Goal: Task Accomplishment & Management: Manage account settings

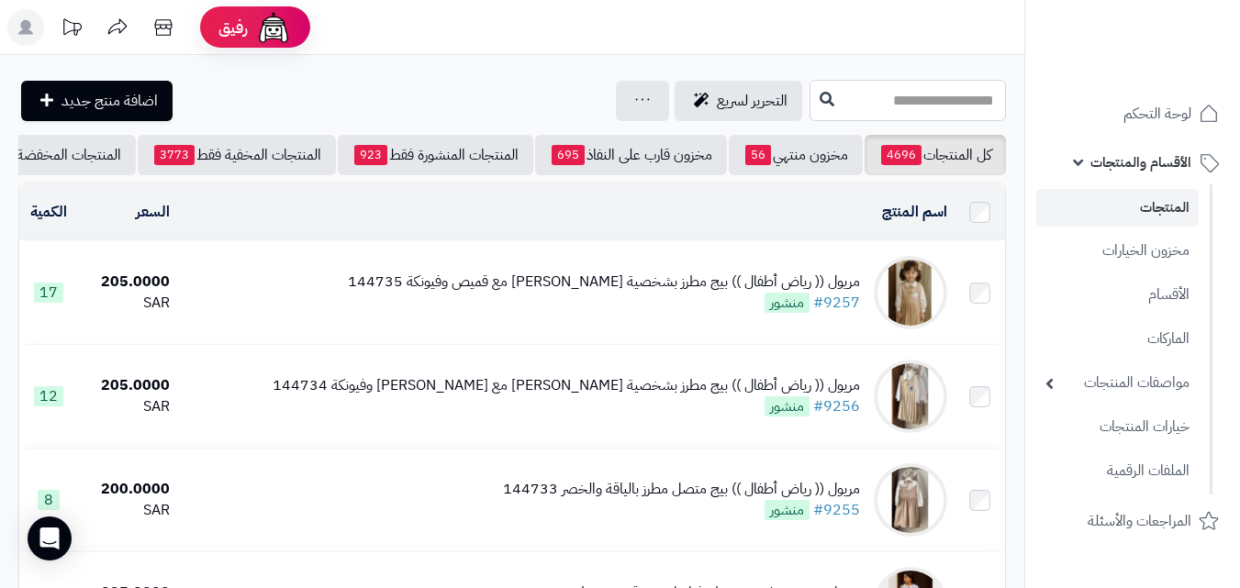
click at [859, 109] on input "text" at bounding box center [907, 100] width 196 height 41
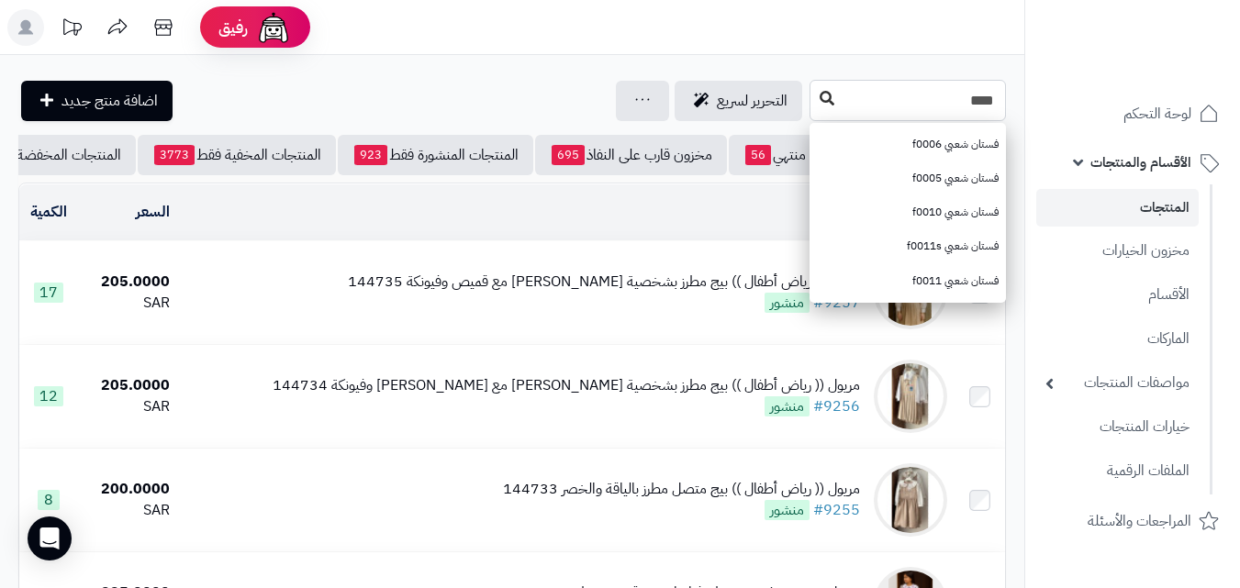
type input "****"
click at [813, 93] on button at bounding box center [827, 99] width 28 height 35
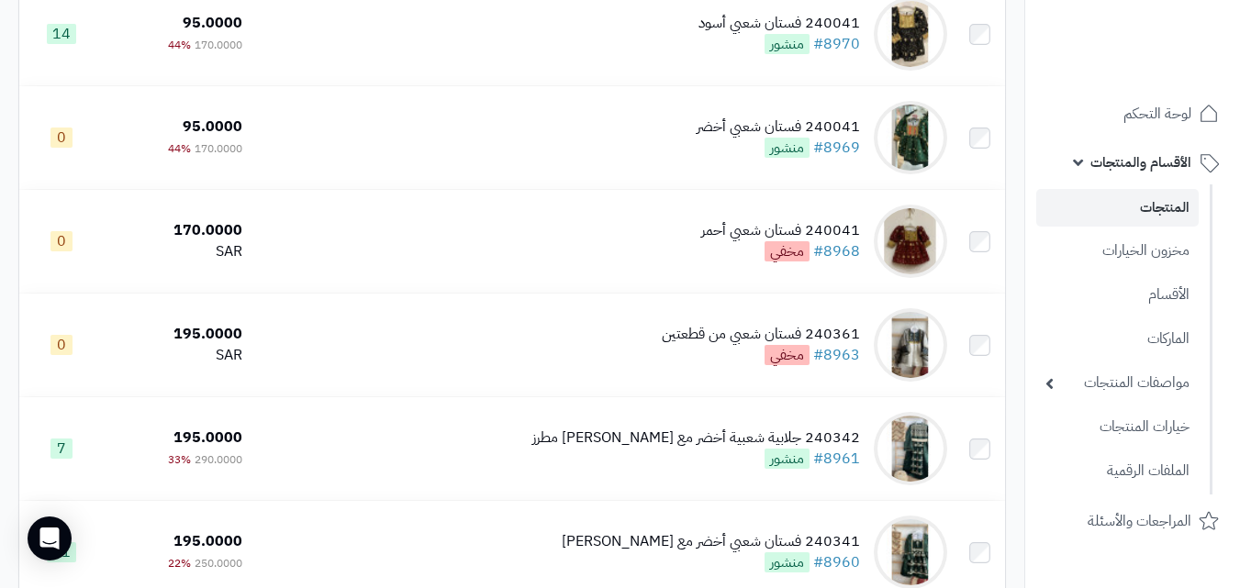
scroll to position [835, 0]
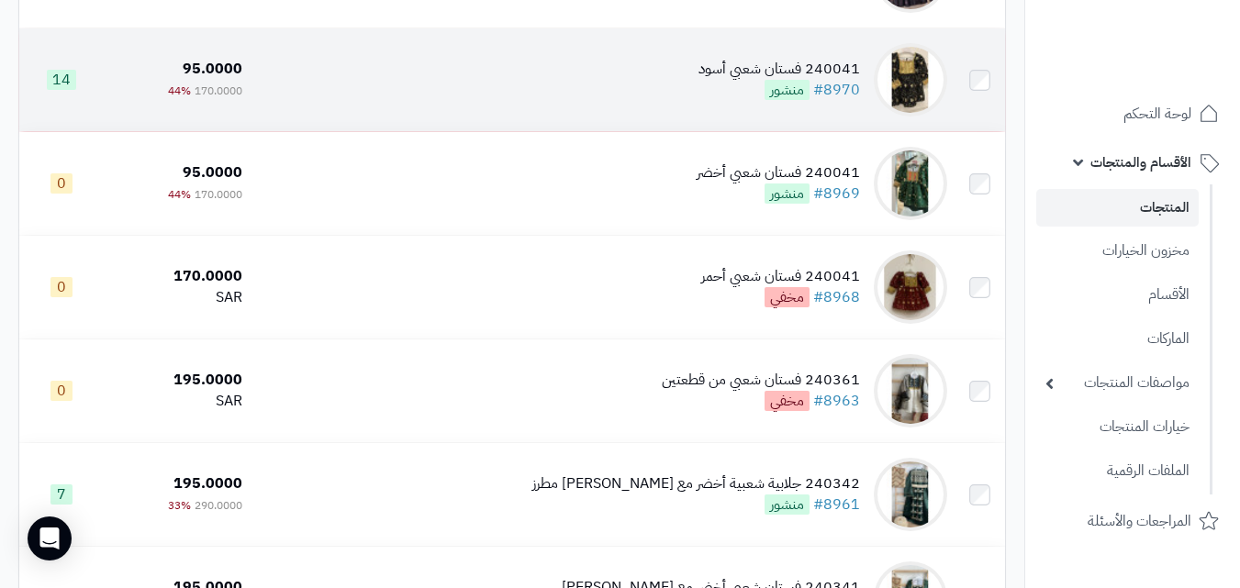
click at [700, 105] on td "240041 فستان شعبي أسود #8970 منشور" at bounding box center [602, 79] width 705 height 103
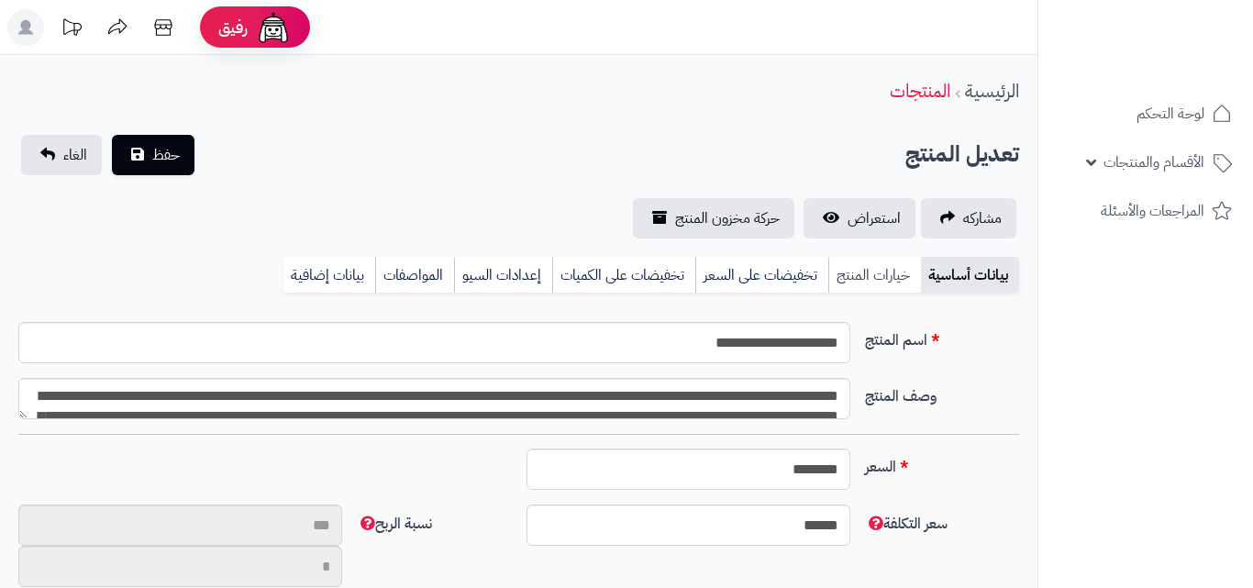
click at [872, 261] on link "خيارات المنتج" at bounding box center [874, 275] width 93 height 37
click at [860, 271] on link "خيارات المنتج" at bounding box center [874, 275] width 93 height 37
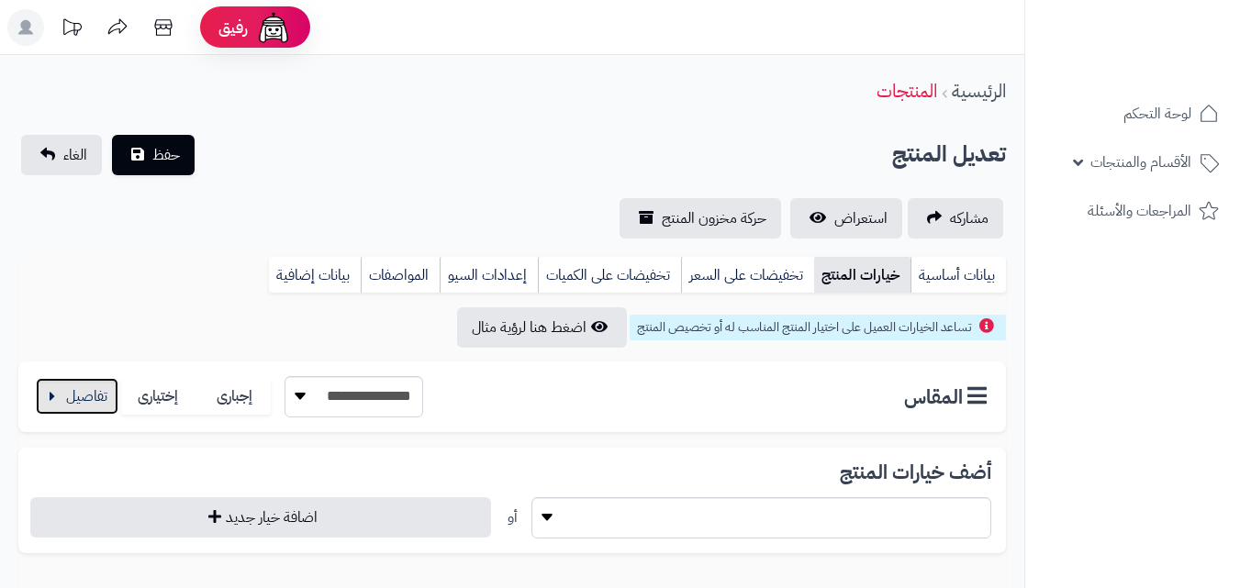
click at [70, 407] on button "button" at bounding box center [77, 396] width 83 height 37
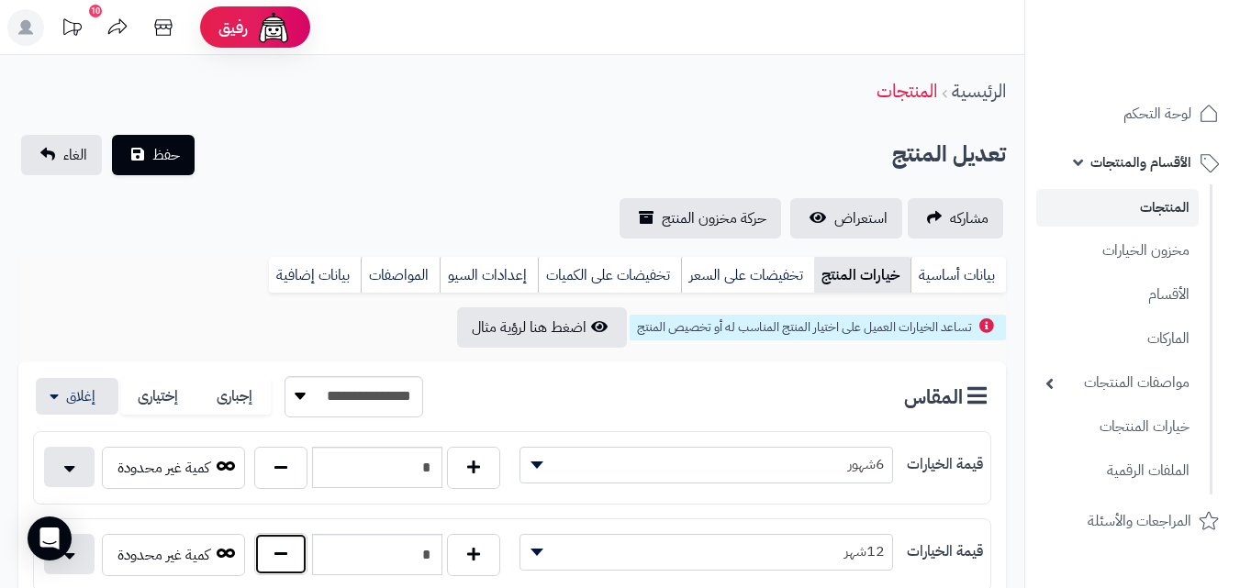
click at [280, 540] on button "button" at bounding box center [280, 554] width 53 height 42
type input "*"
click at [157, 172] on button "حفظ" at bounding box center [153, 154] width 83 height 40
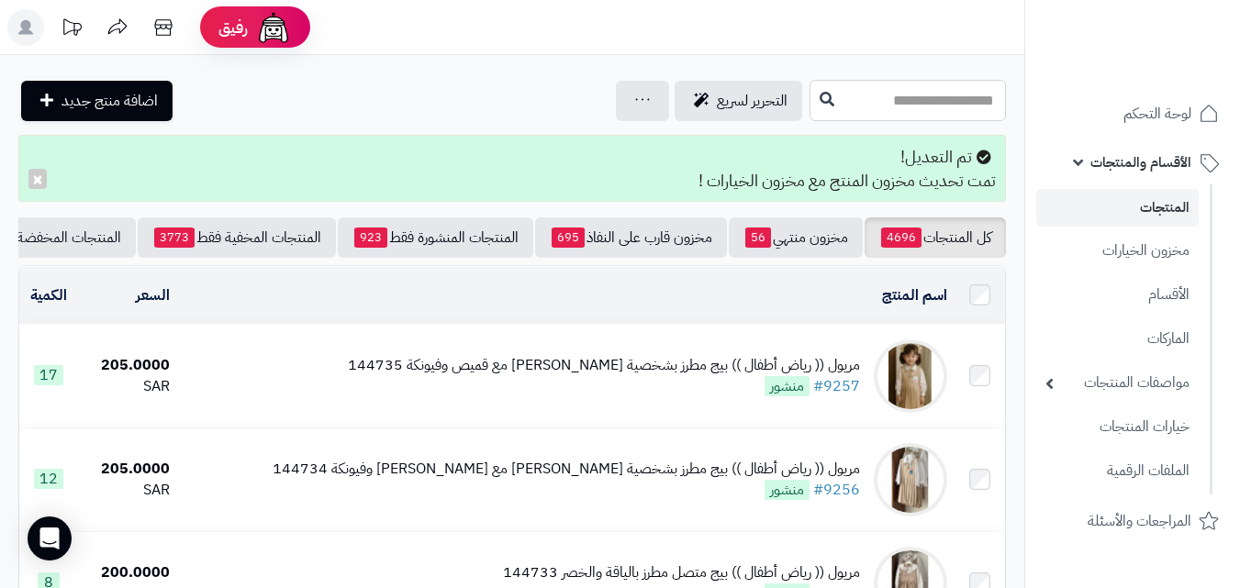
click at [809, 100] on input "text" at bounding box center [907, 100] width 196 height 41
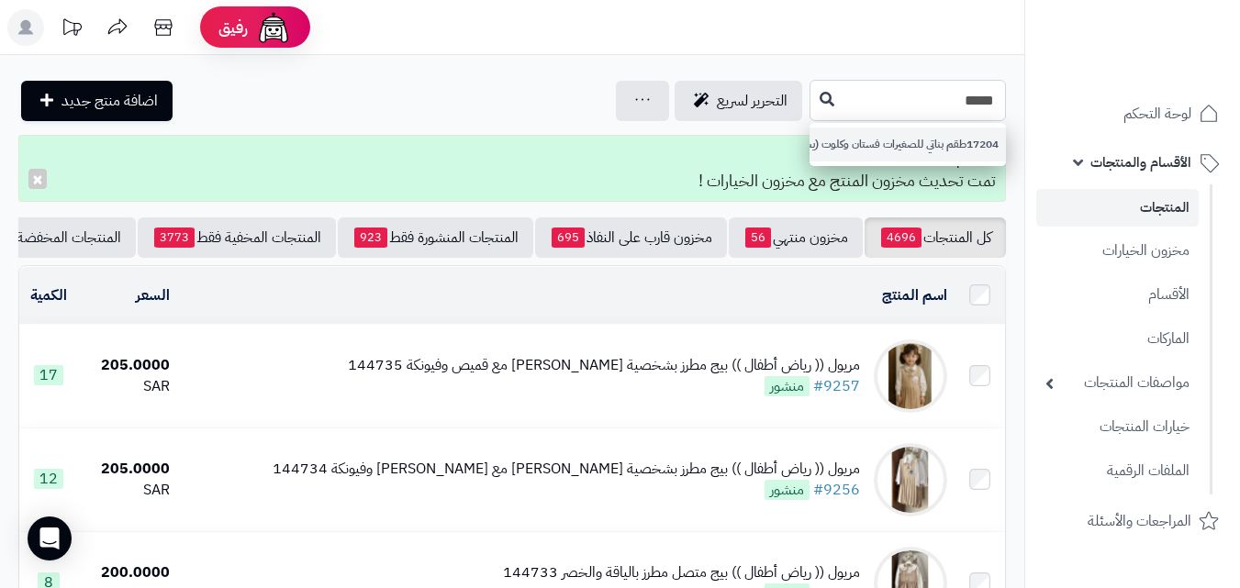
type input "*****"
click at [814, 153] on link "17204طقم بناتي للصغيرات فستان وكلوت (يسار)" at bounding box center [907, 145] width 196 height 34
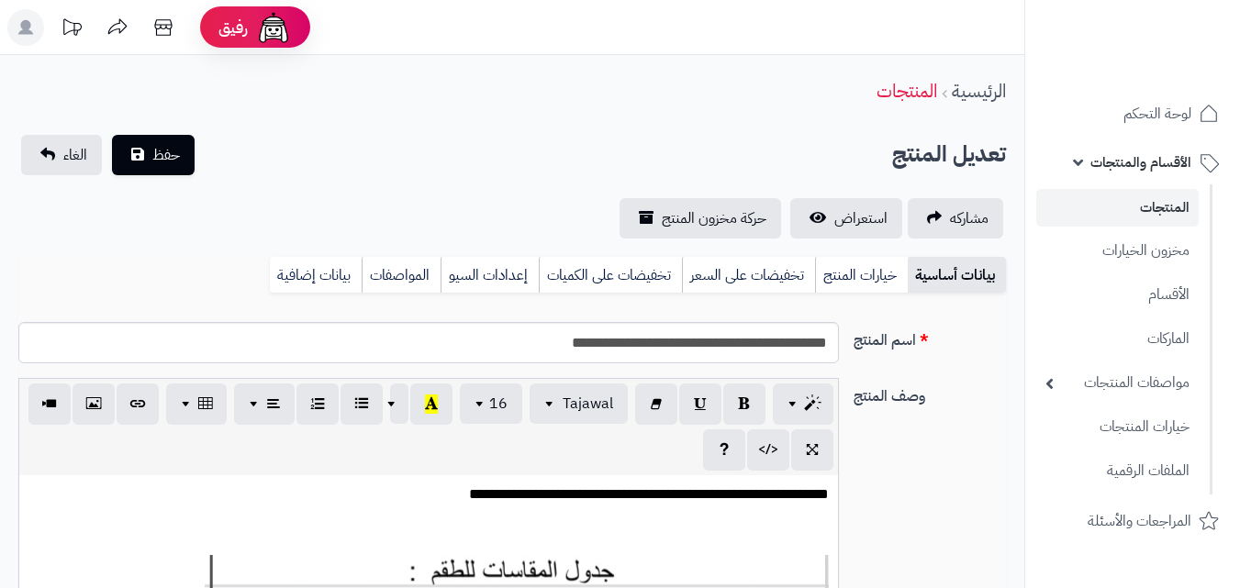
scroll to position [266, 0]
click at [878, 282] on link "خيارات المنتج" at bounding box center [861, 275] width 93 height 37
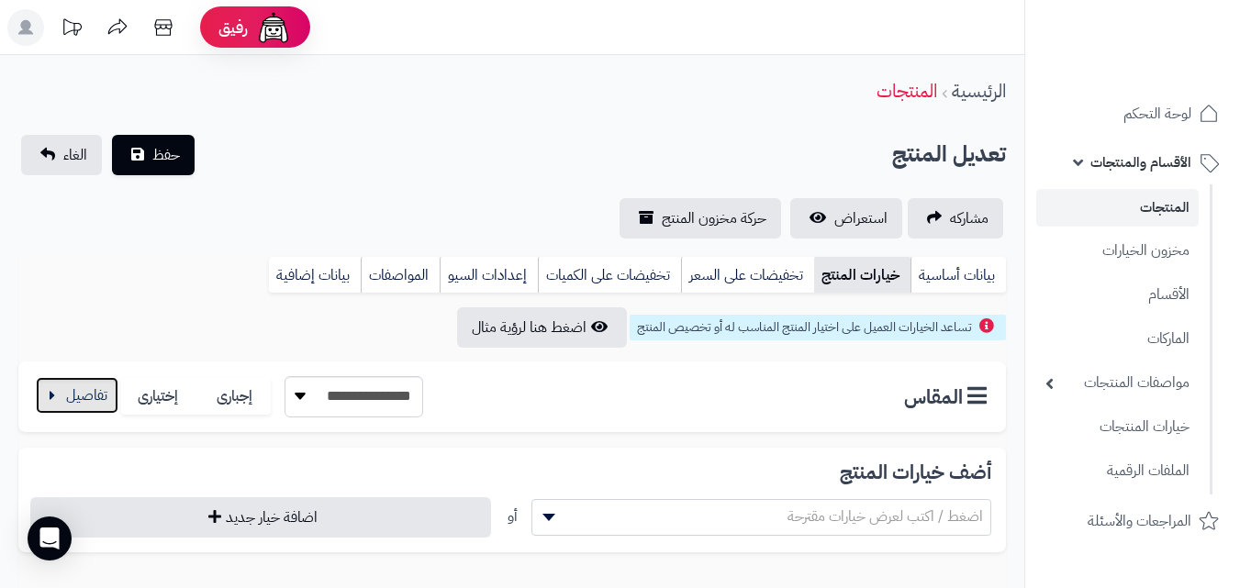
click at [103, 391] on button "button" at bounding box center [77, 395] width 83 height 37
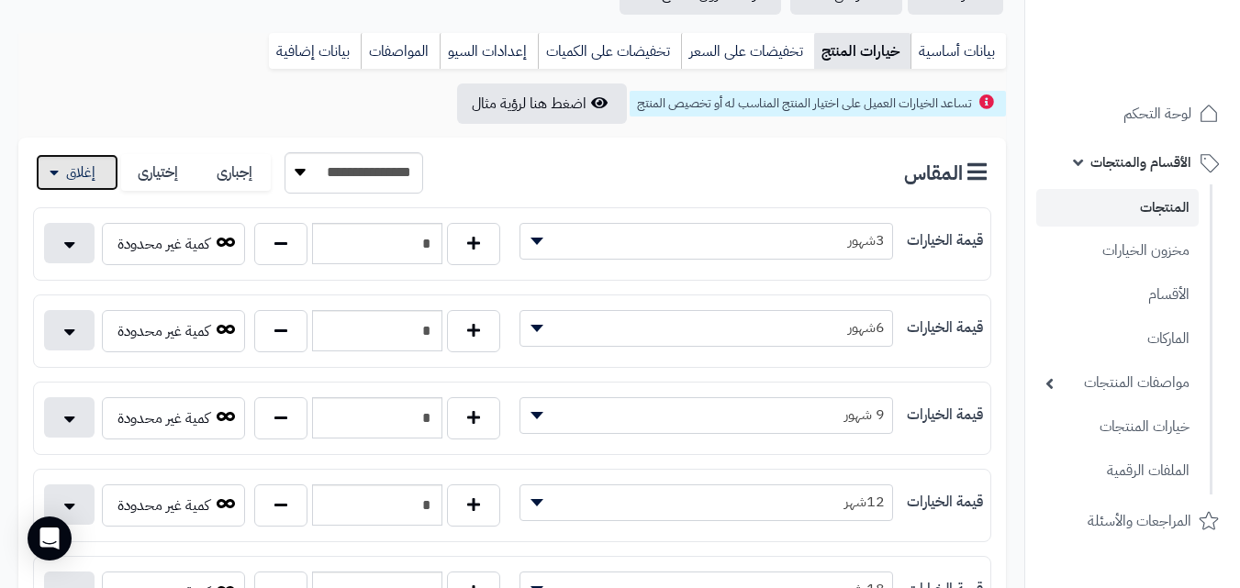
scroll to position [259, 0]
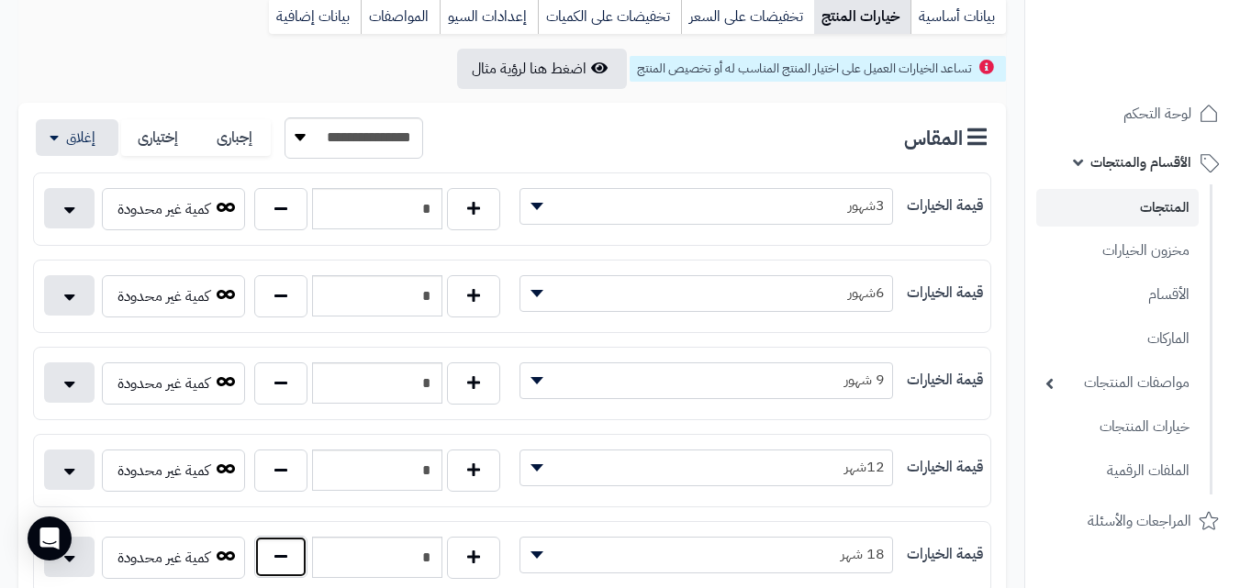
click at [273, 554] on button "button" at bounding box center [280, 557] width 53 height 42
type input "*"
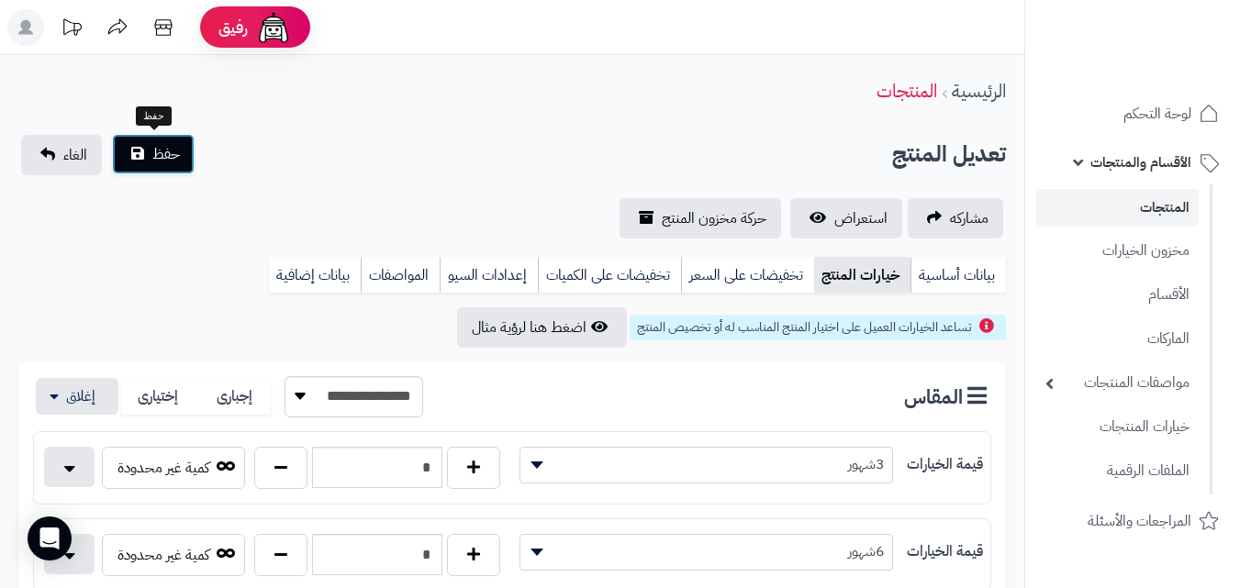
click at [169, 161] on span "حفظ" at bounding box center [166, 154] width 28 height 22
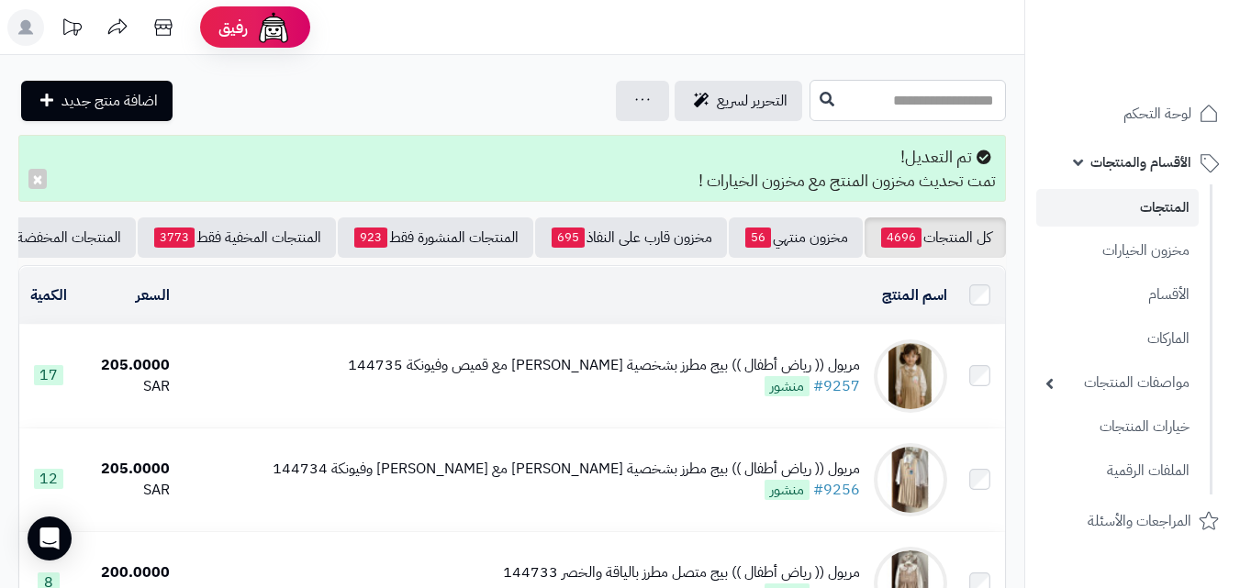
click at [809, 118] on input "text" at bounding box center [907, 100] width 196 height 41
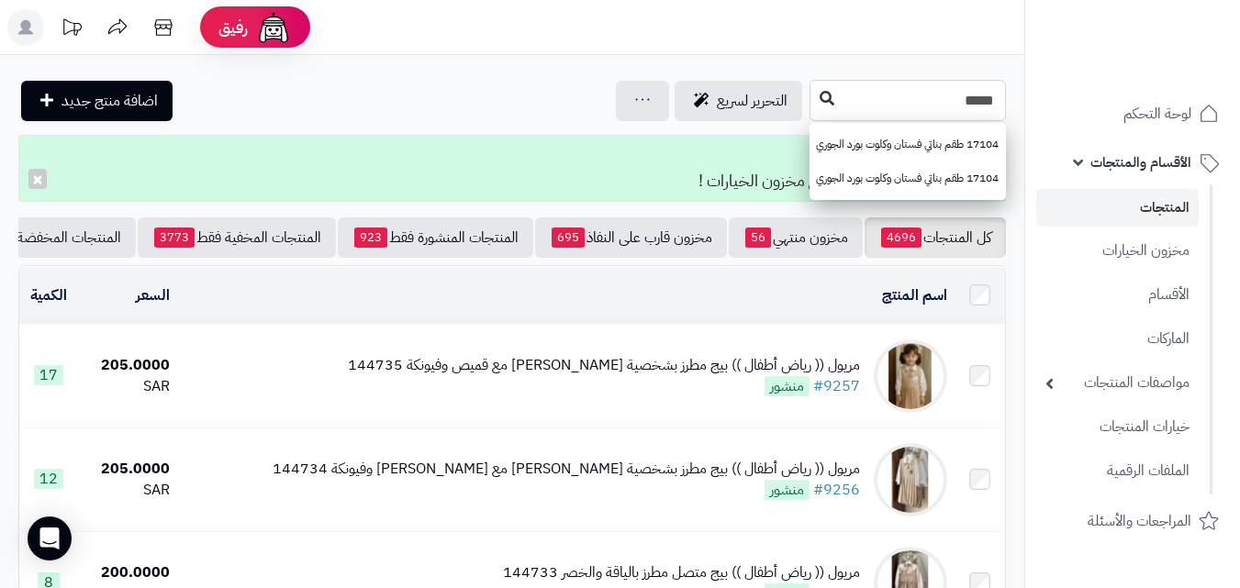
type input "*****"
click at [819, 93] on icon at bounding box center [826, 98] width 15 height 15
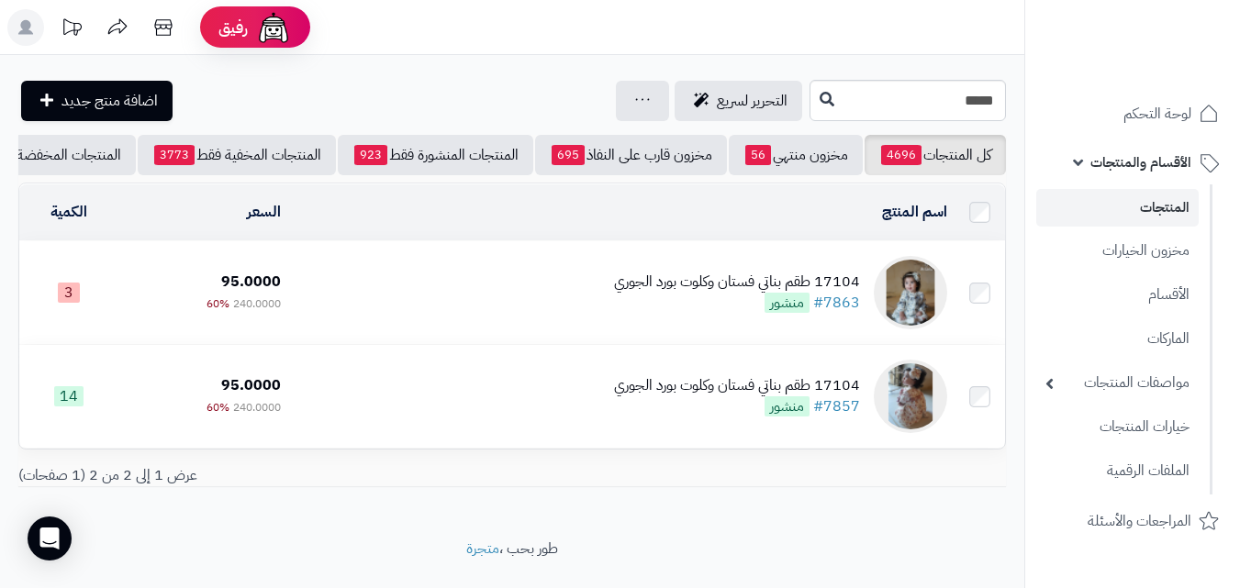
click at [702, 293] on div "17104 طقم بناتي فستان وكلوت بورد الجوري" at bounding box center [737, 282] width 246 height 21
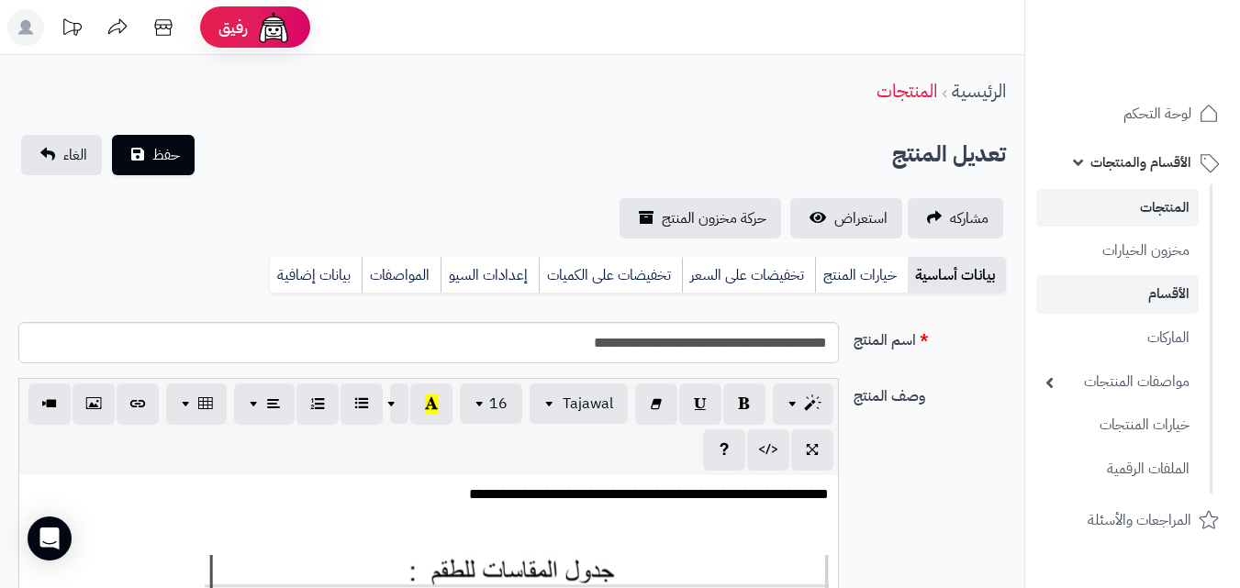
scroll to position [266, 0]
click at [873, 257] on link "خيارات المنتج" at bounding box center [861, 275] width 93 height 37
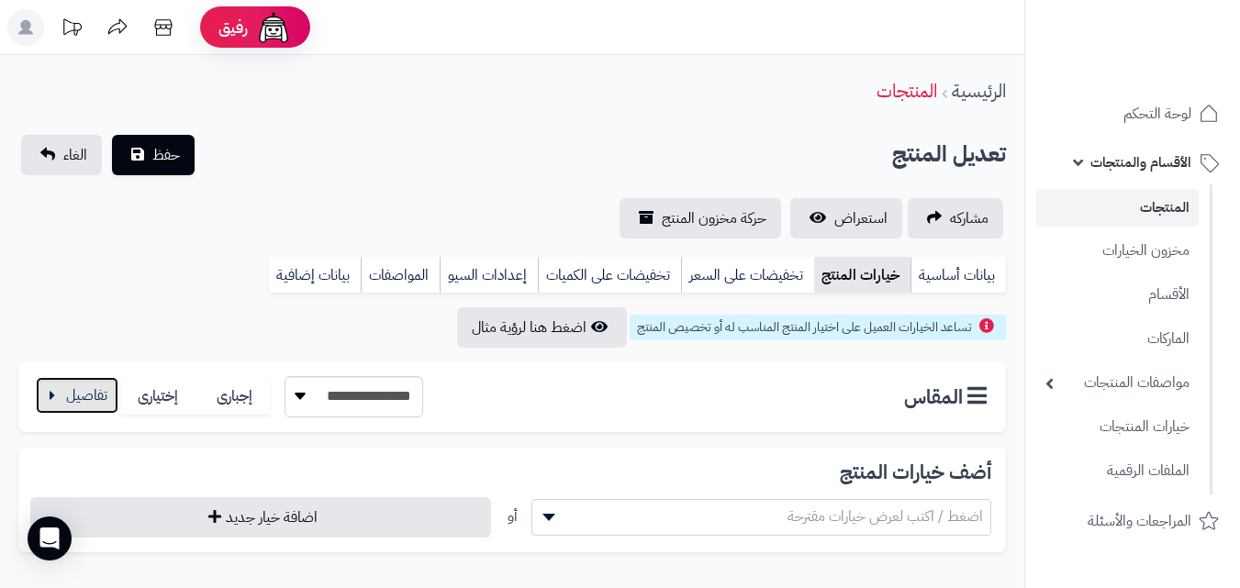
click at [100, 389] on button "button" at bounding box center [77, 395] width 83 height 37
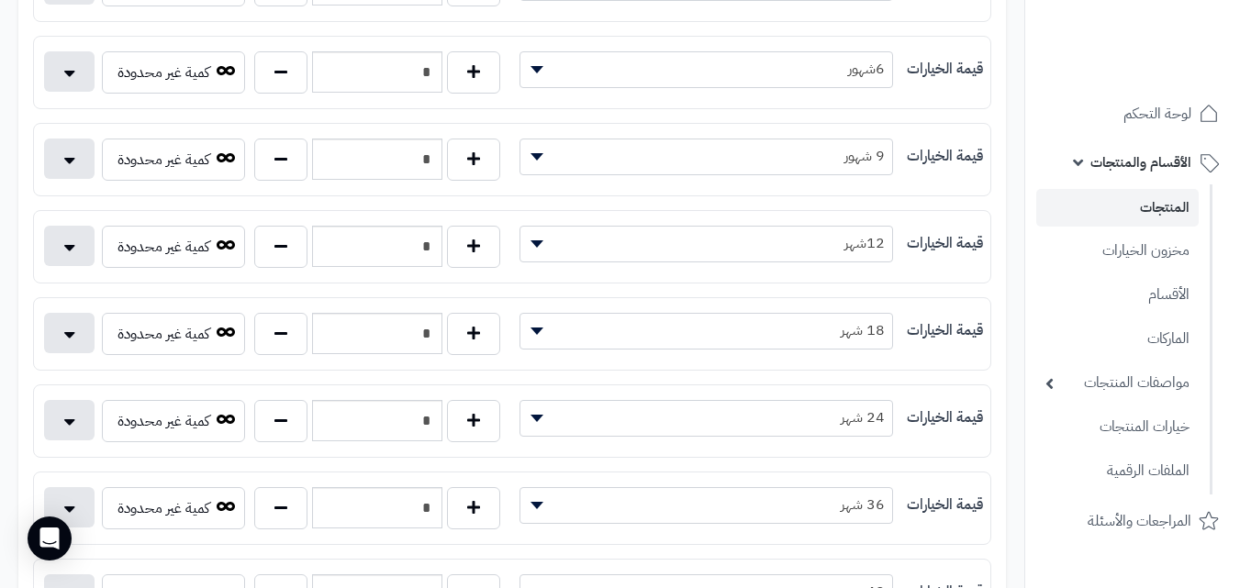
scroll to position [503, 0]
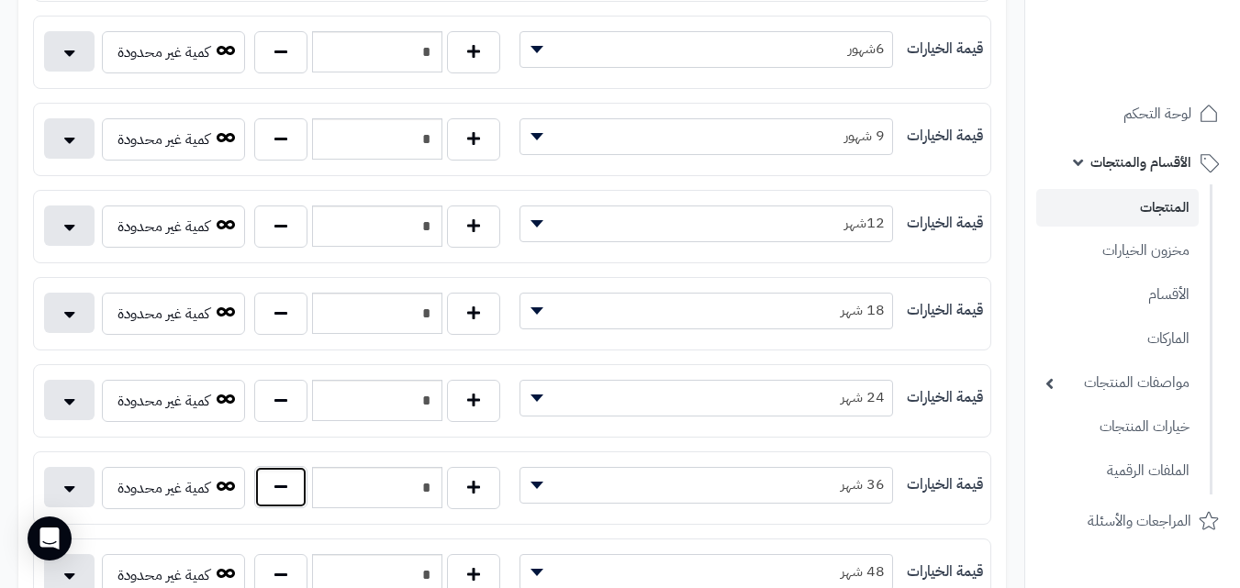
click at [282, 485] on button "button" at bounding box center [280, 487] width 53 height 42
type input "*"
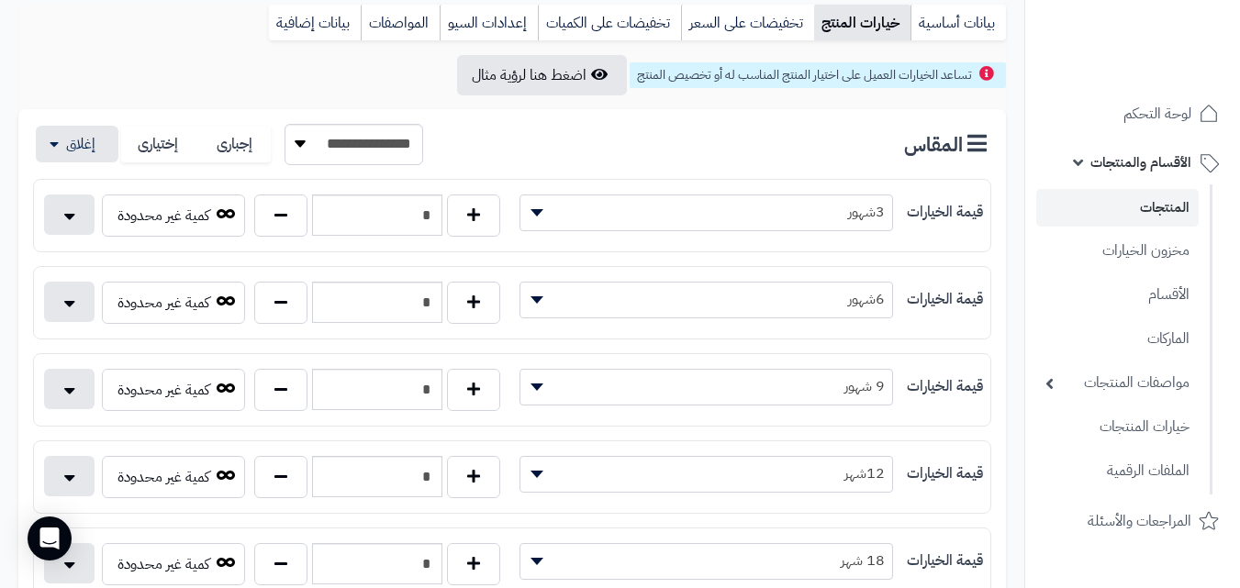
scroll to position [0, 0]
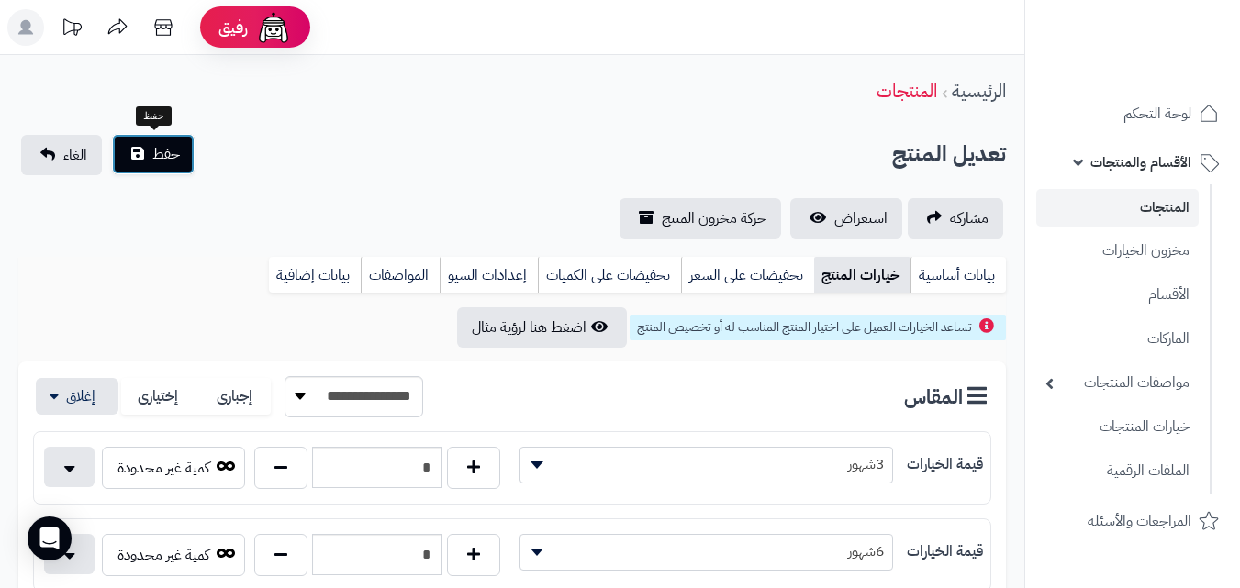
click at [170, 168] on button "حفظ" at bounding box center [153, 154] width 83 height 40
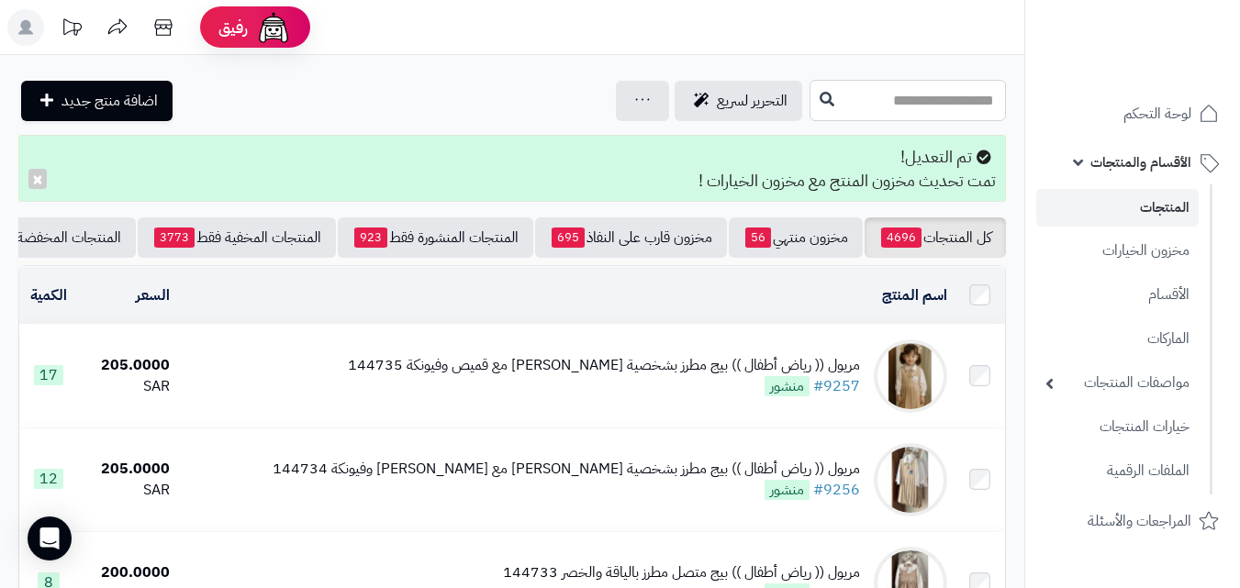
click at [809, 95] on input "text" at bounding box center [907, 100] width 196 height 41
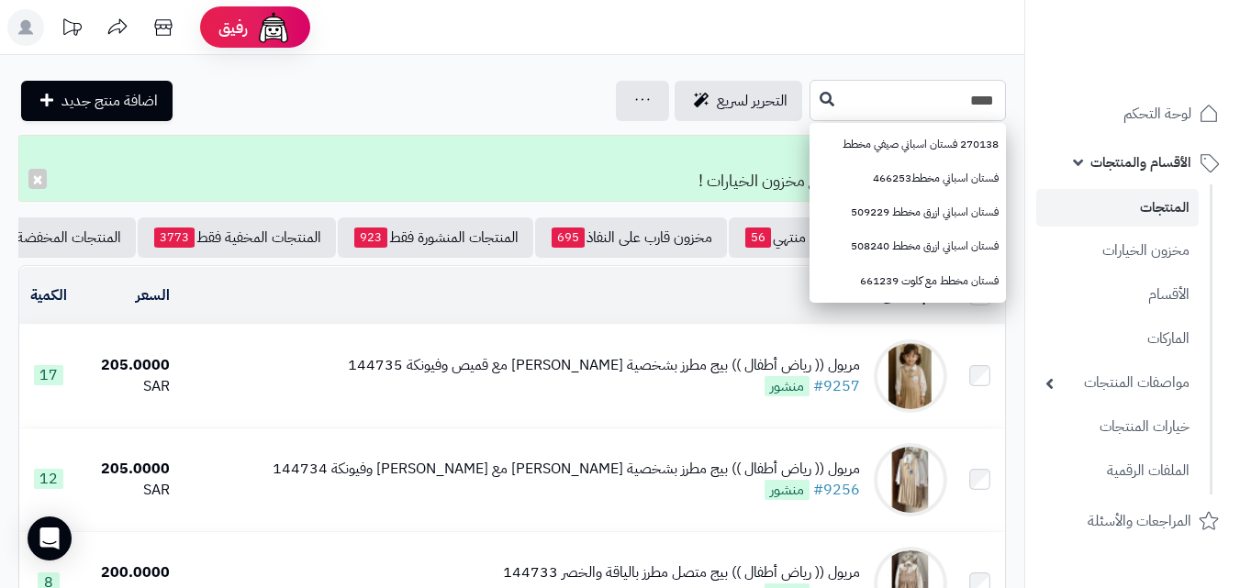
click at [809, 94] on input "****" at bounding box center [907, 100] width 196 height 41
type input "****"
click at [813, 93] on button at bounding box center [827, 99] width 28 height 35
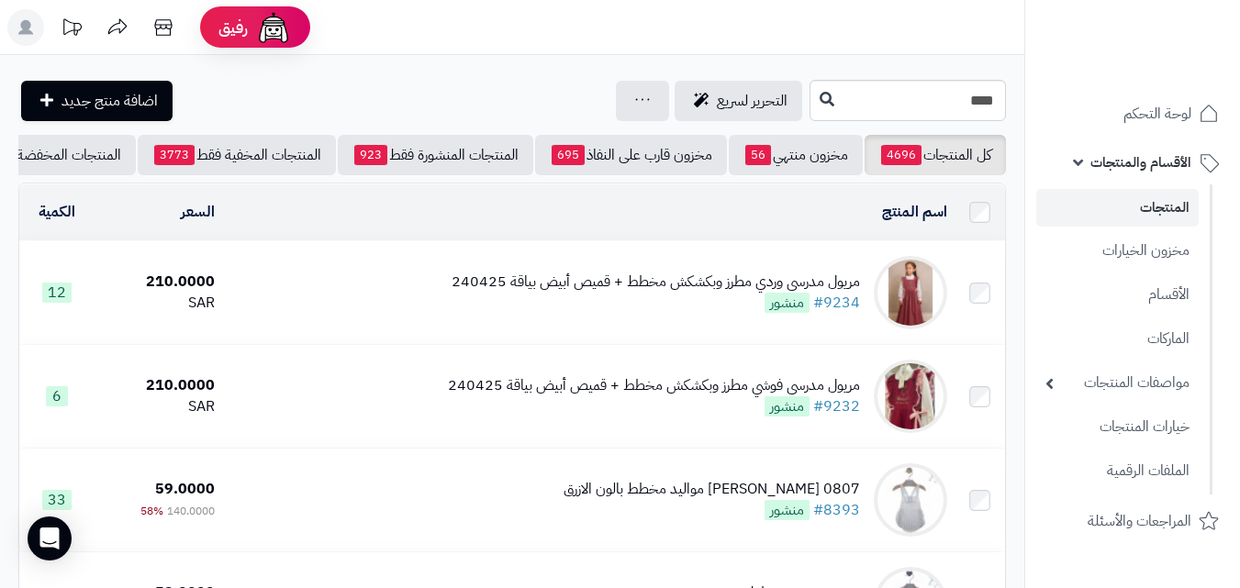
scroll to position [514, 0]
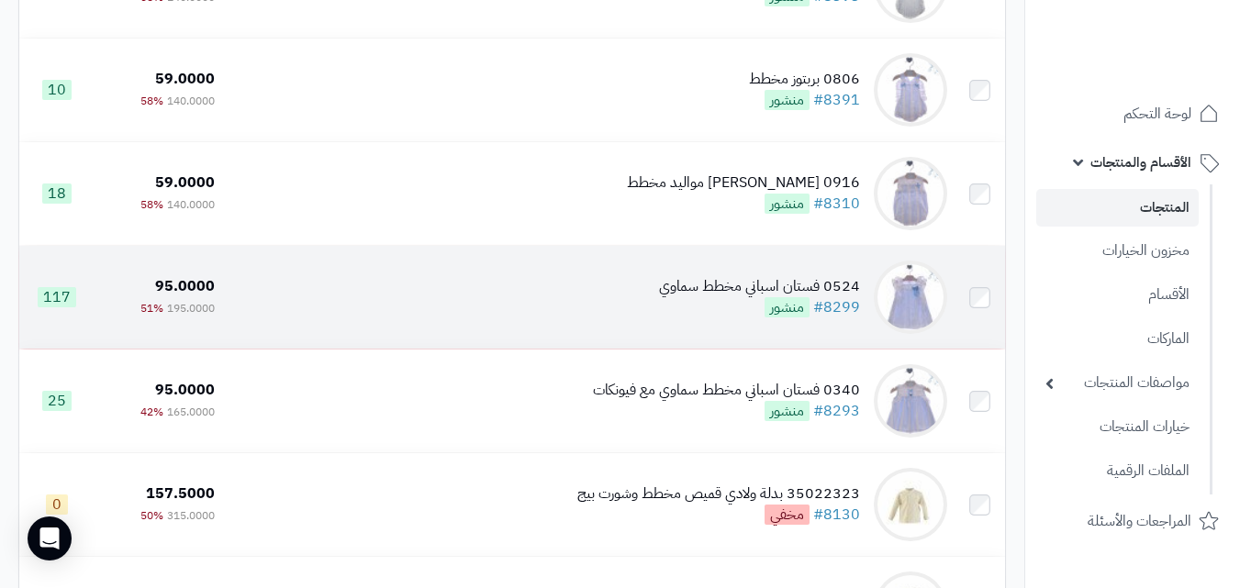
click at [692, 318] on div "0524 فستان اسباني مخطط سماوي #8299 منشور" at bounding box center [759, 297] width 201 height 42
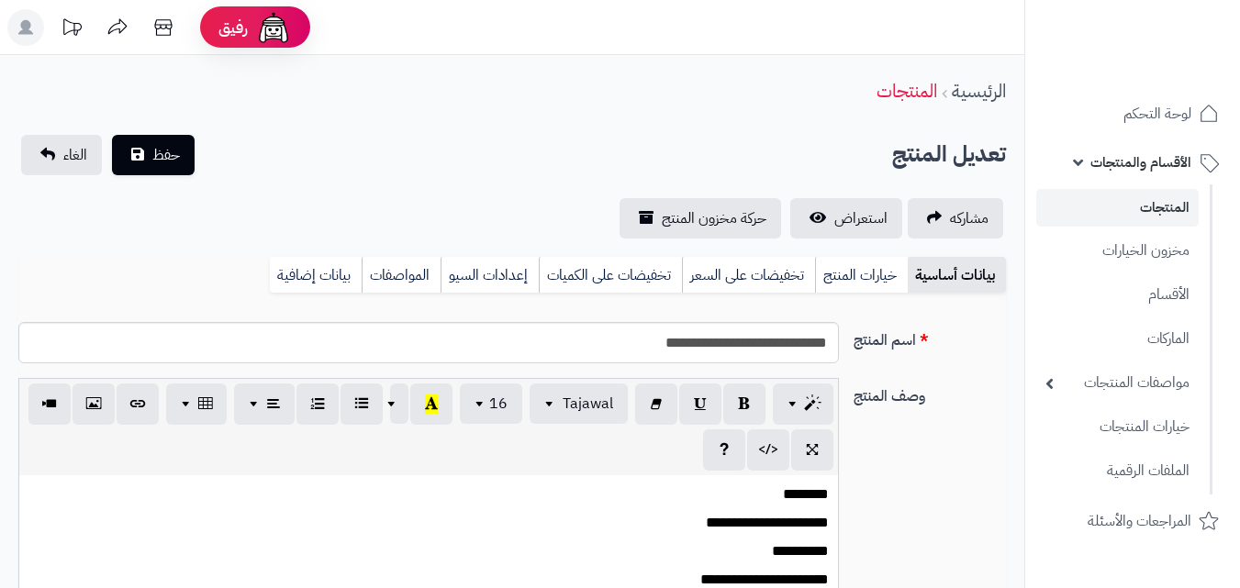
scroll to position [289, 0]
click at [884, 281] on link "خيارات المنتج" at bounding box center [861, 275] width 93 height 37
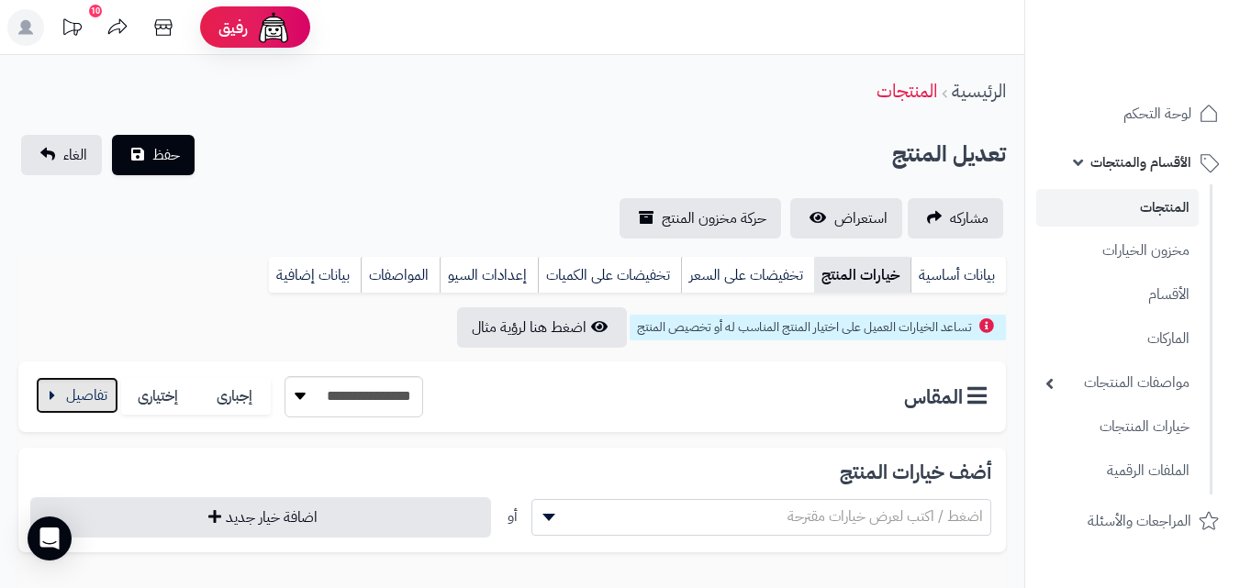
click at [85, 393] on button "button" at bounding box center [77, 395] width 83 height 37
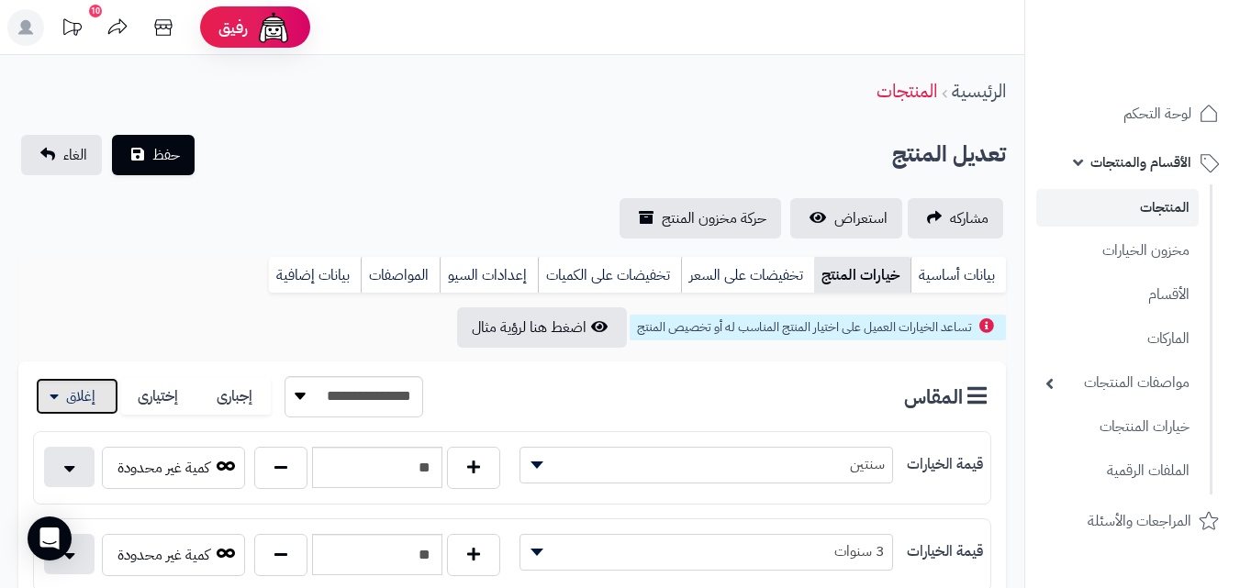
scroll to position [514, 0]
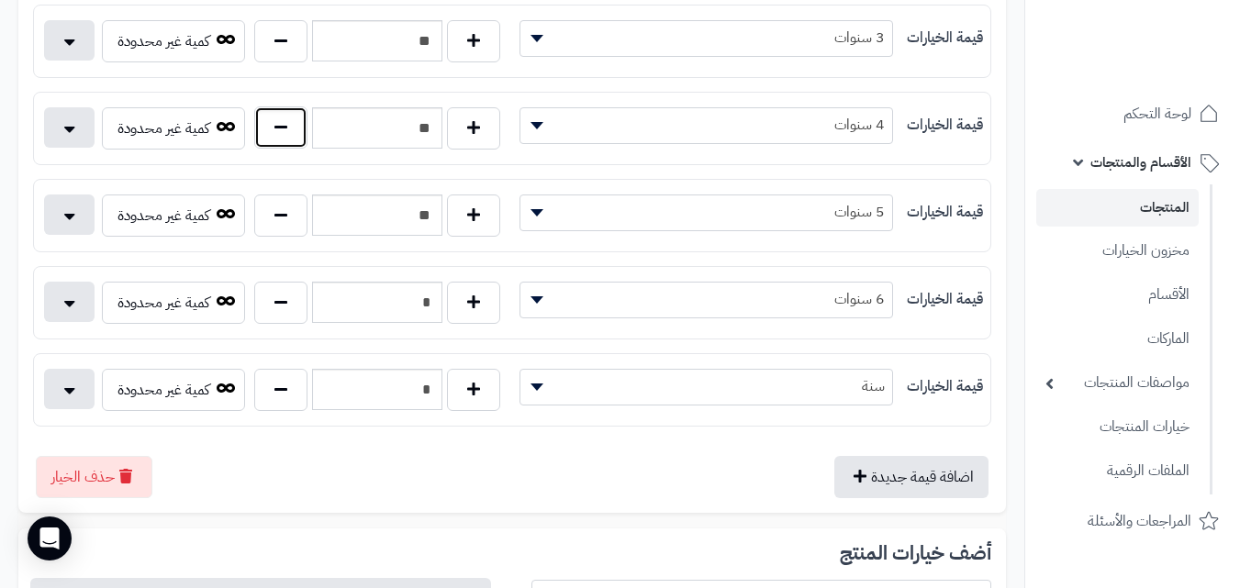
click at [306, 128] on button "button" at bounding box center [280, 127] width 53 height 42
type input "**"
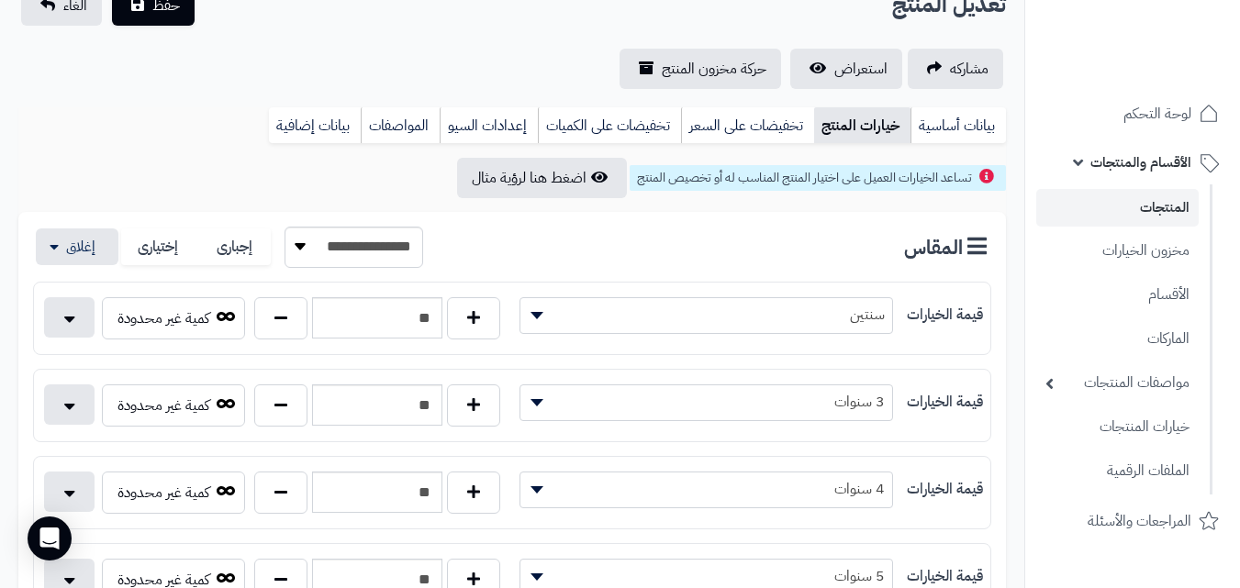
scroll to position [21, 0]
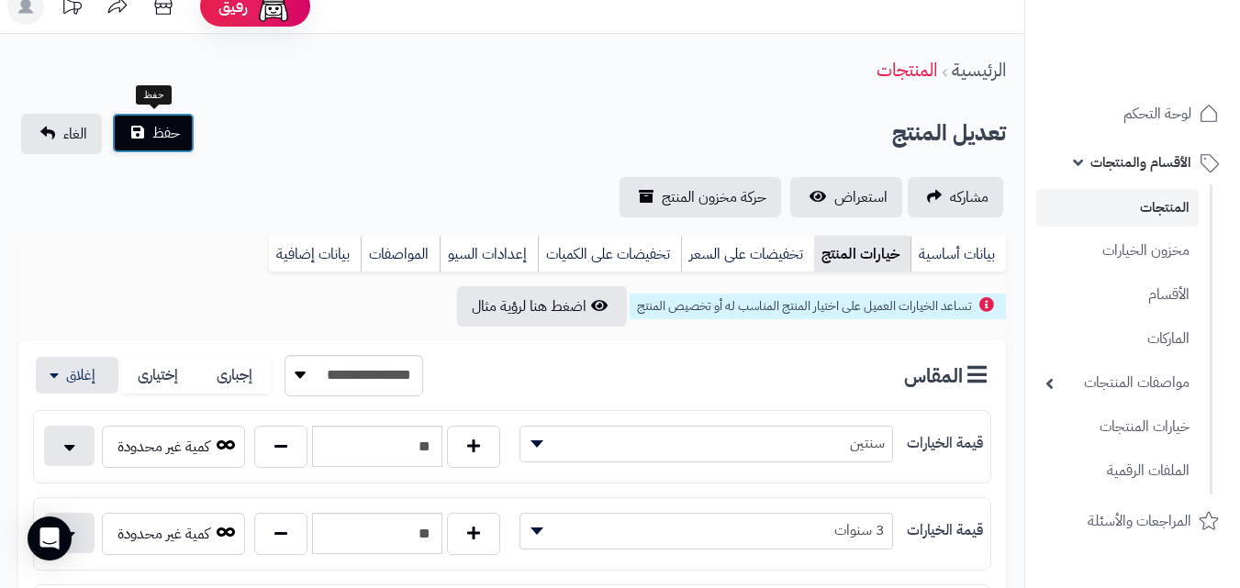
click at [158, 128] on span "حفظ" at bounding box center [166, 133] width 28 height 22
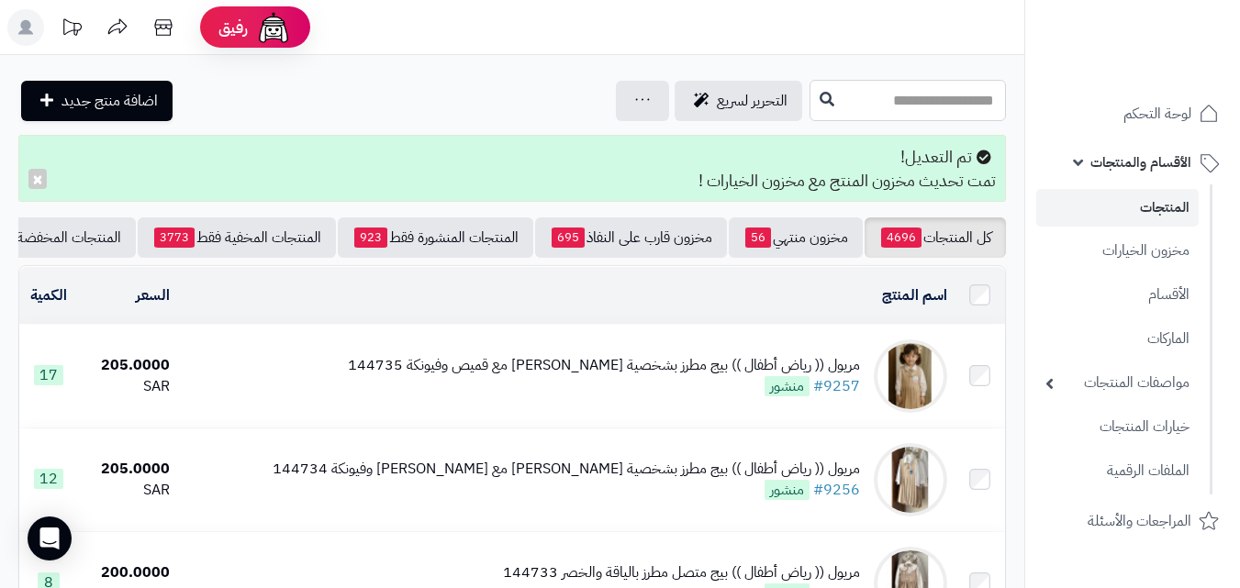
click at [897, 117] on input "text" at bounding box center [907, 100] width 196 height 41
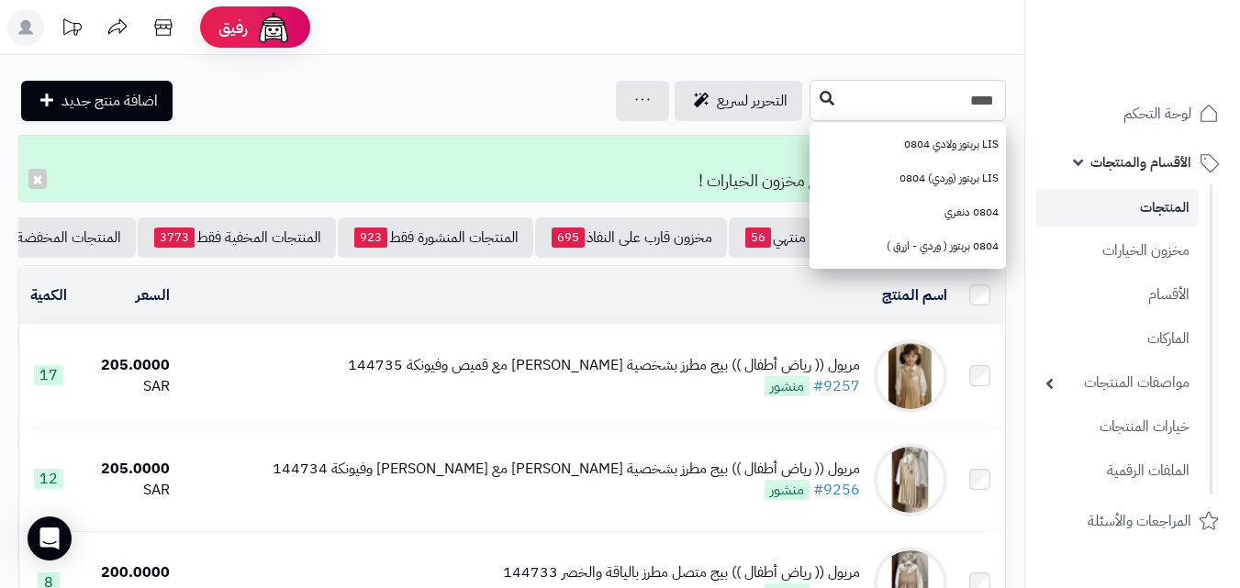
type input "****"
click at [819, 98] on icon at bounding box center [826, 98] width 15 height 15
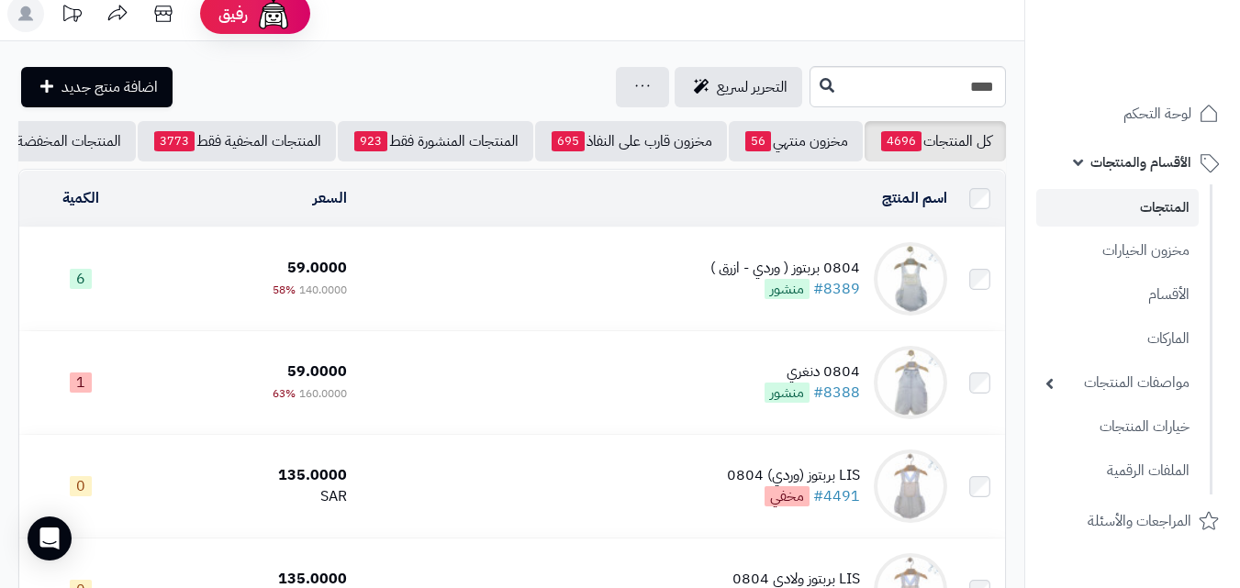
scroll to position [7, 0]
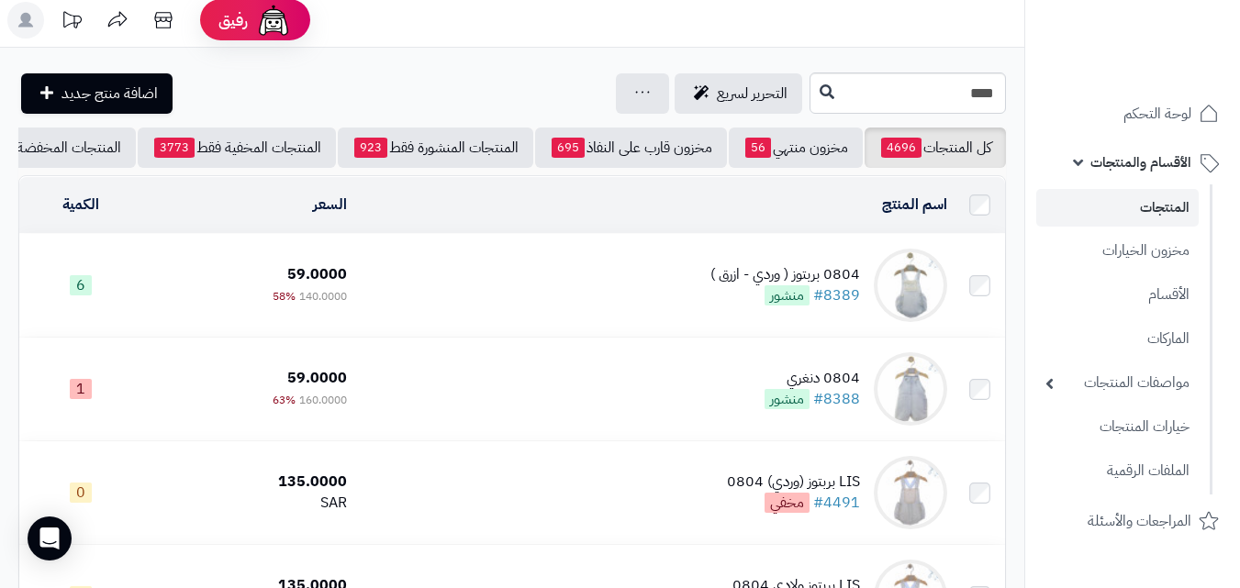
click at [637, 291] on td "0804 بربتوز ( وردي - ازرق ) #8389 منشور" at bounding box center [654, 285] width 600 height 103
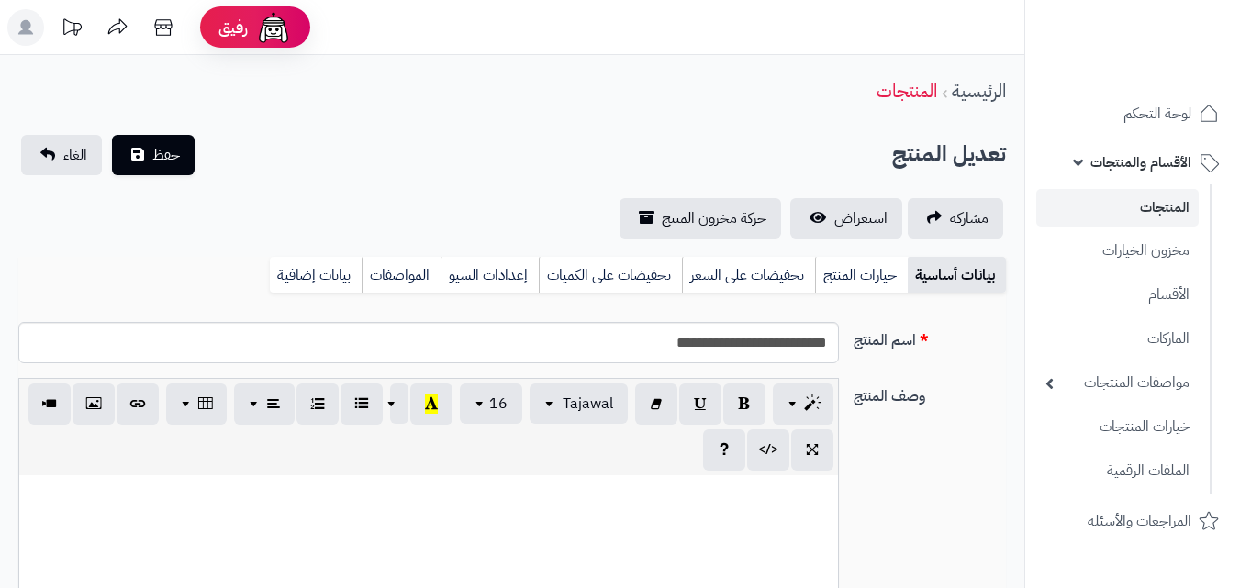
scroll to position [266, 0]
click at [899, 272] on link "خيارات المنتج" at bounding box center [861, 275] width 93 height 37
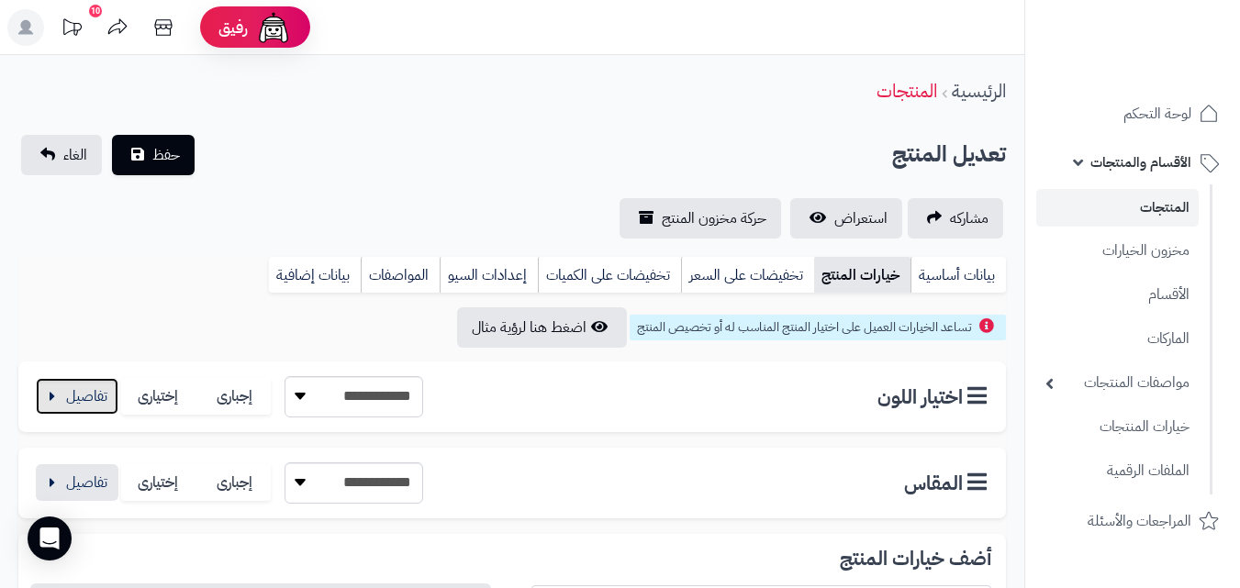
click at [112, 415] on button "button" at bounding box center [77, 396] width 83 height 37
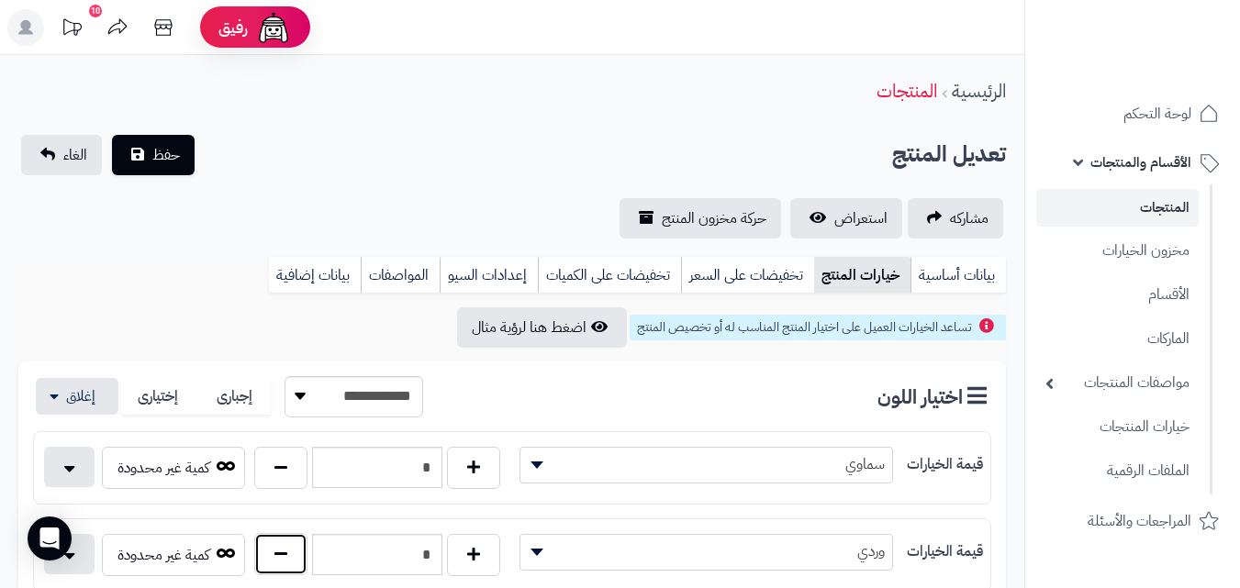
click at [285, 539] on button "button" at bounding box center [280, 554] width 53 height 42
type input "*"
click at [105, 385] on button "button" at bounding box center [77, 395] width 83 height 37
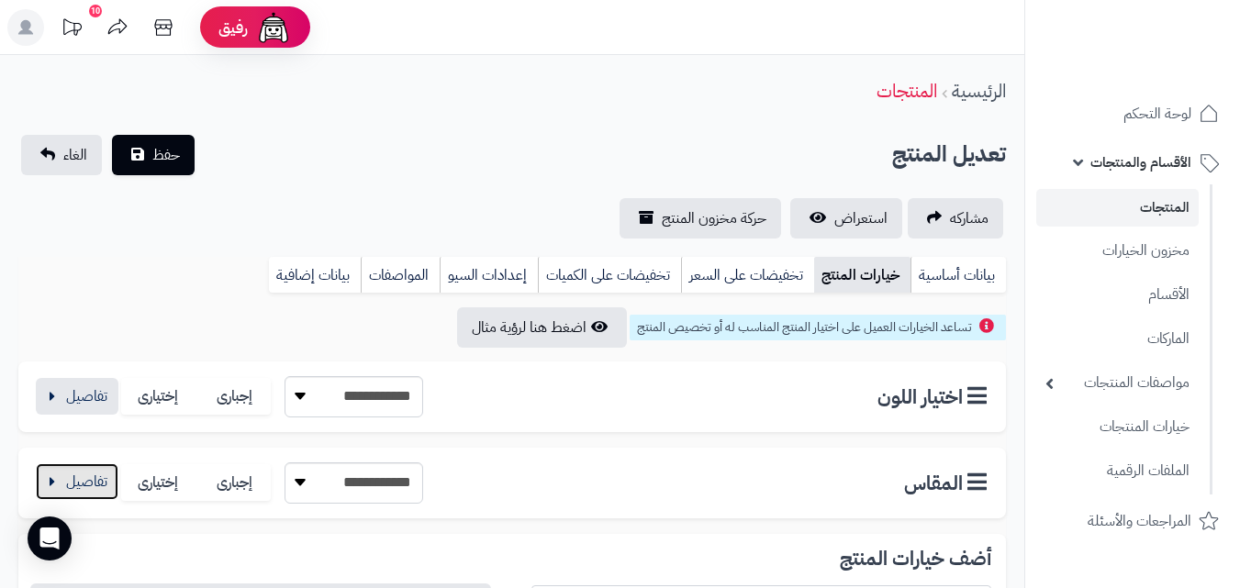
click at [99, 488] on button "button" at bounding box center [77, 481] width 83 height 37
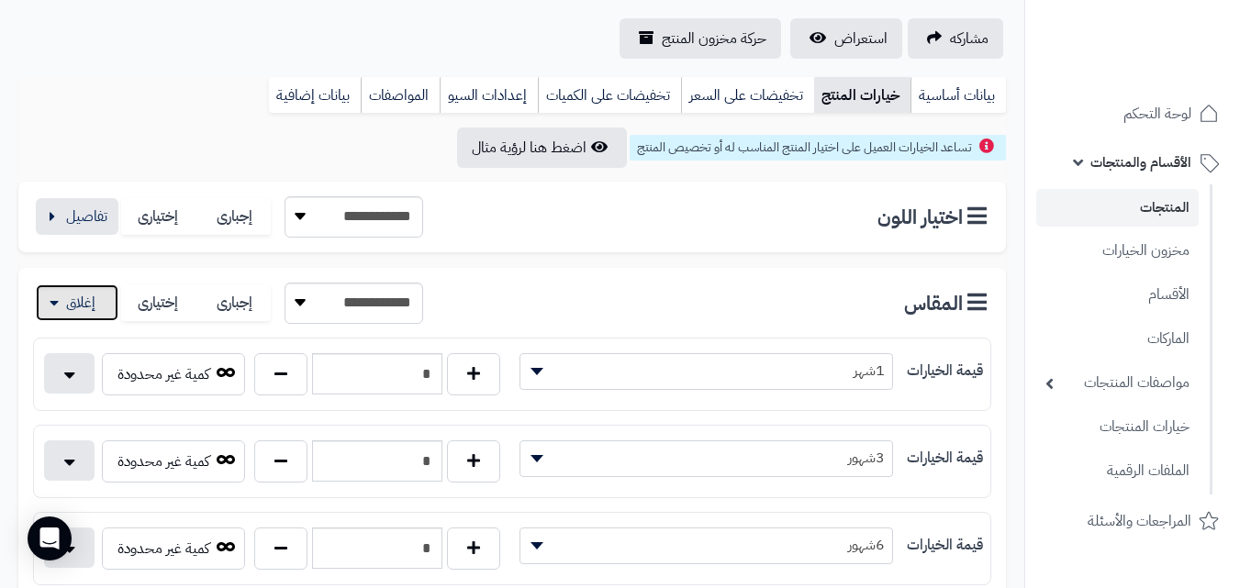
scroll to position [206, 0]
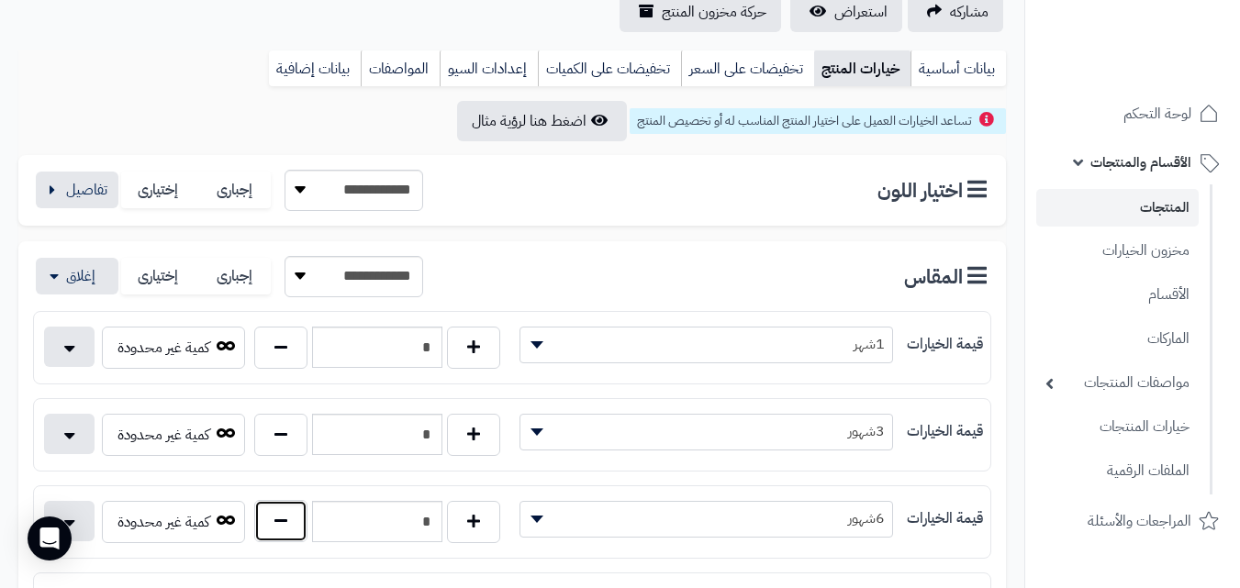
click at [254, 515] on button "button" at bounding box center [280, 521] width 53 height 42
type input "*"
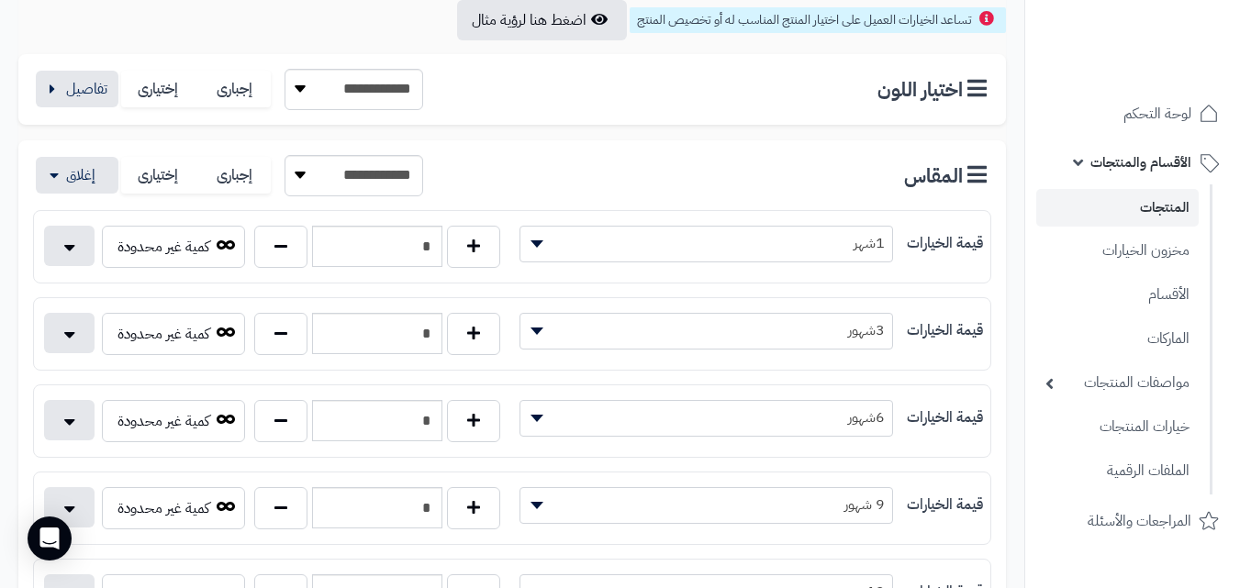
scroll to position [0, 0]
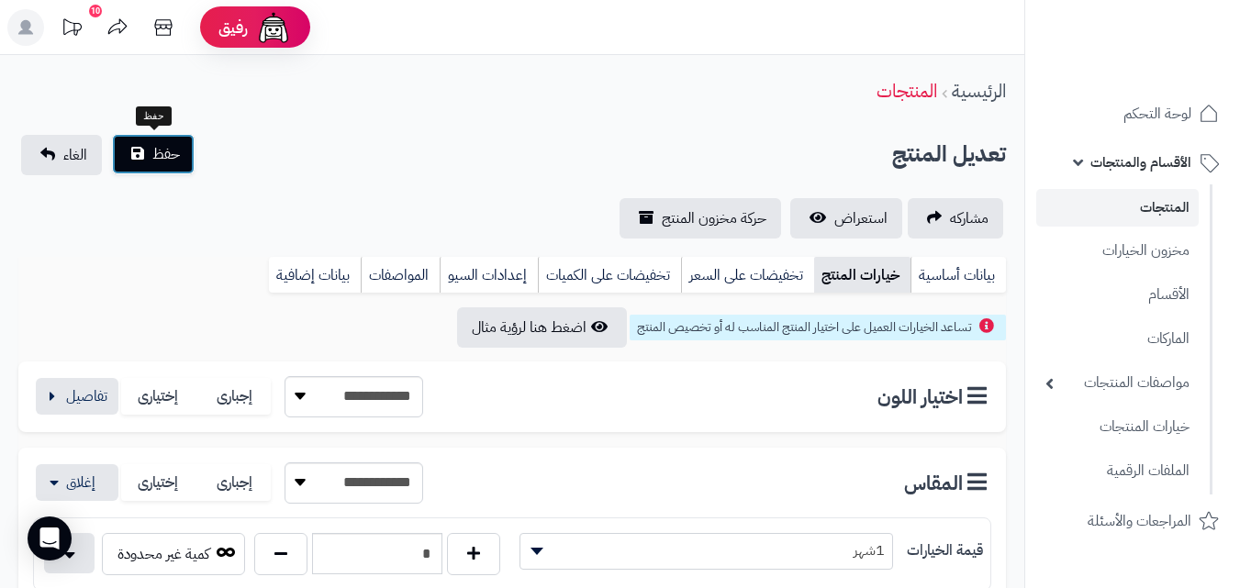
click at [162, 153] on span "حفظ" at bounding box center [166, 154] width 28 height 22
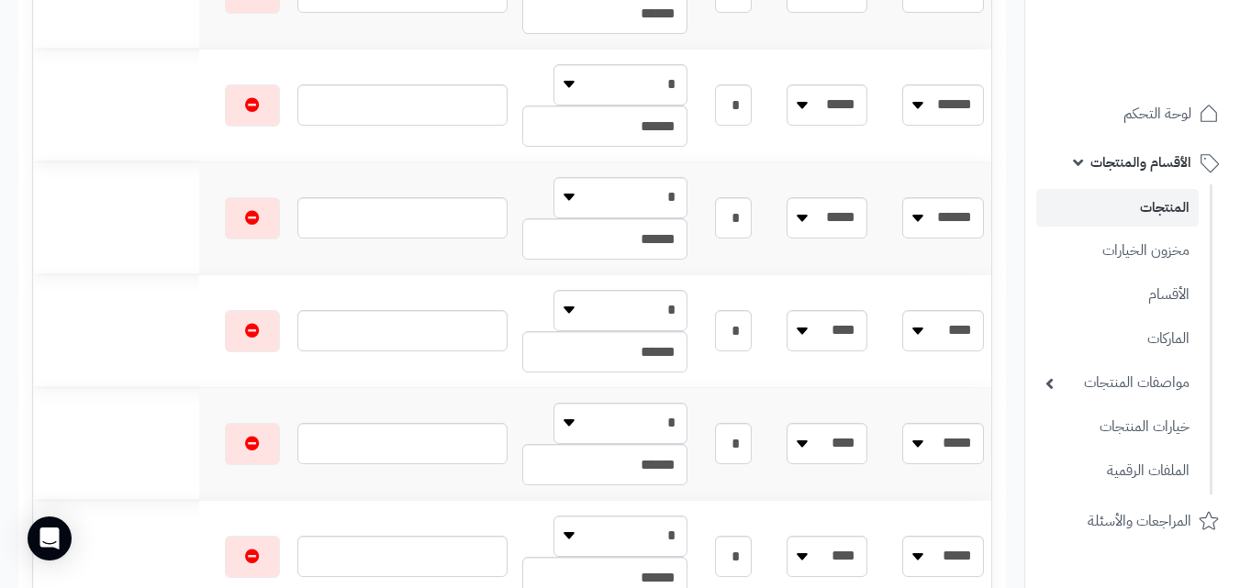
scroll to position [791, 0]
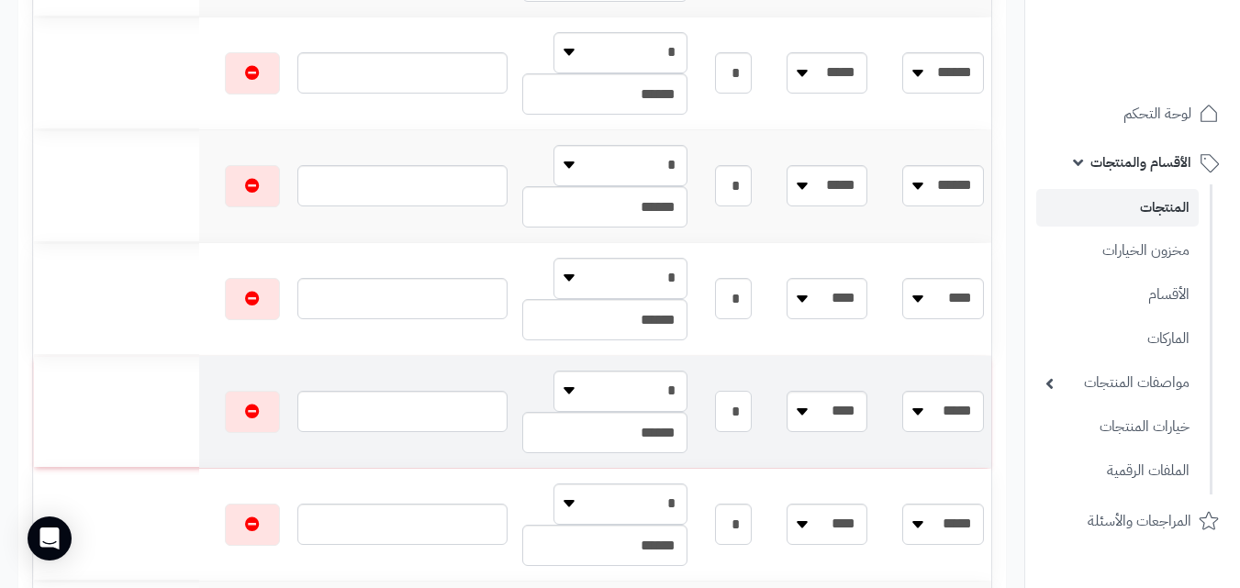
drag, startPoint x: 710, startPoint y: 428, endPoint x: 840, endPoint y: 419, distance: 130.5
click at [840, 419] on tr "**** ***** ***** ****** ***** ****** ****** ***** **** * * * ******" at bounding box center [512, 412] width 958 height 112
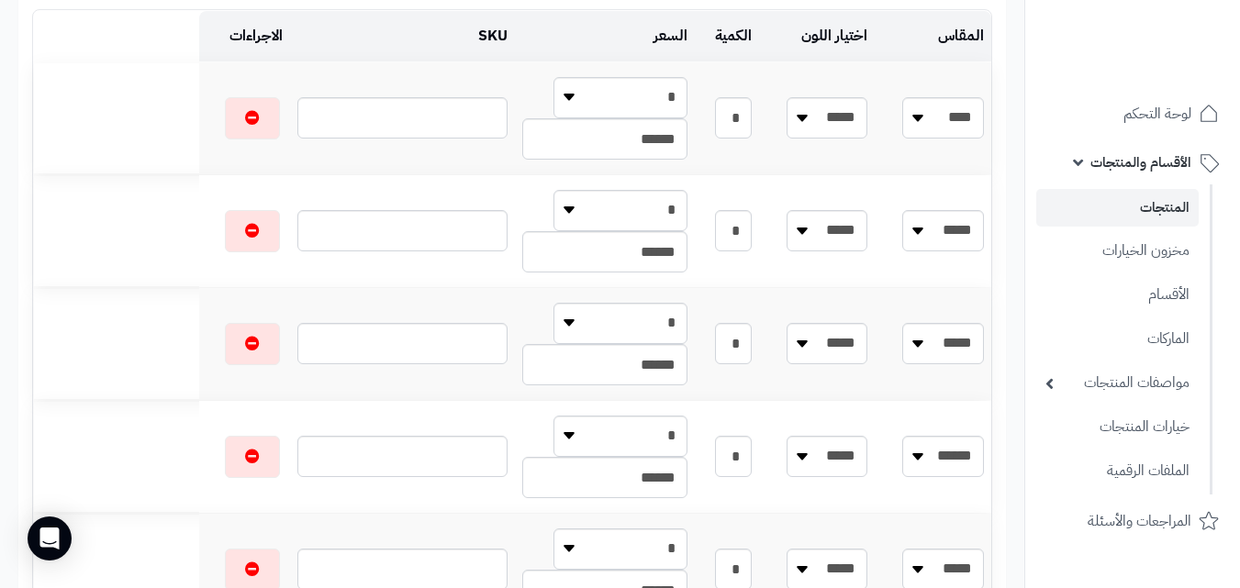
scroll to position [0, 0]
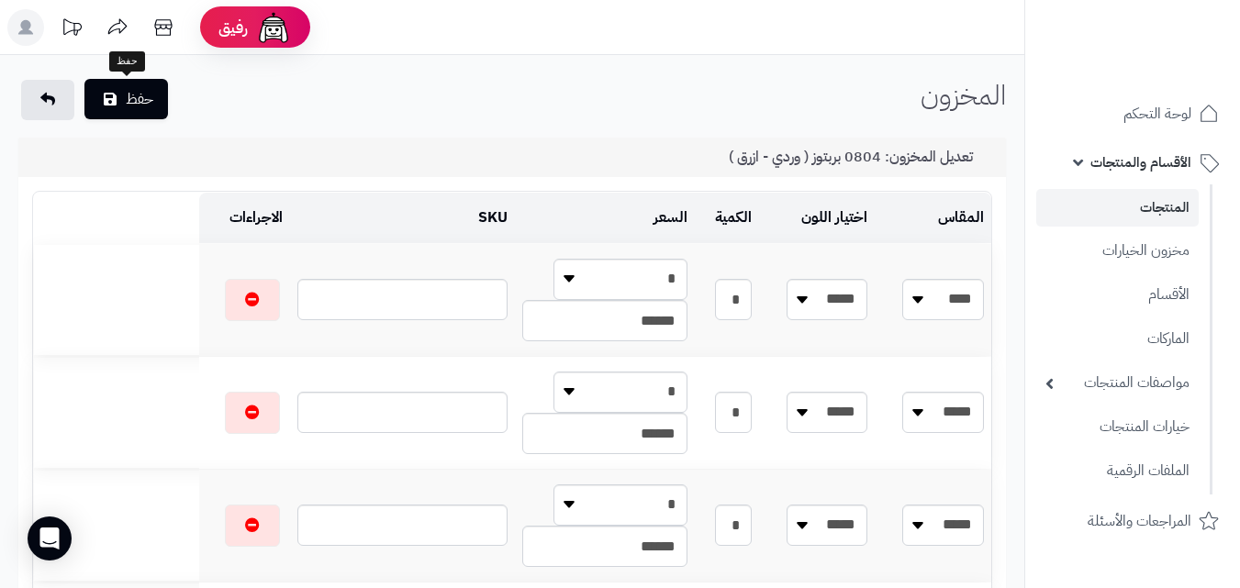
type input "*"
click at [123, 98] on button "حفظ" at bounding box center [125, 99] width 83 height 40
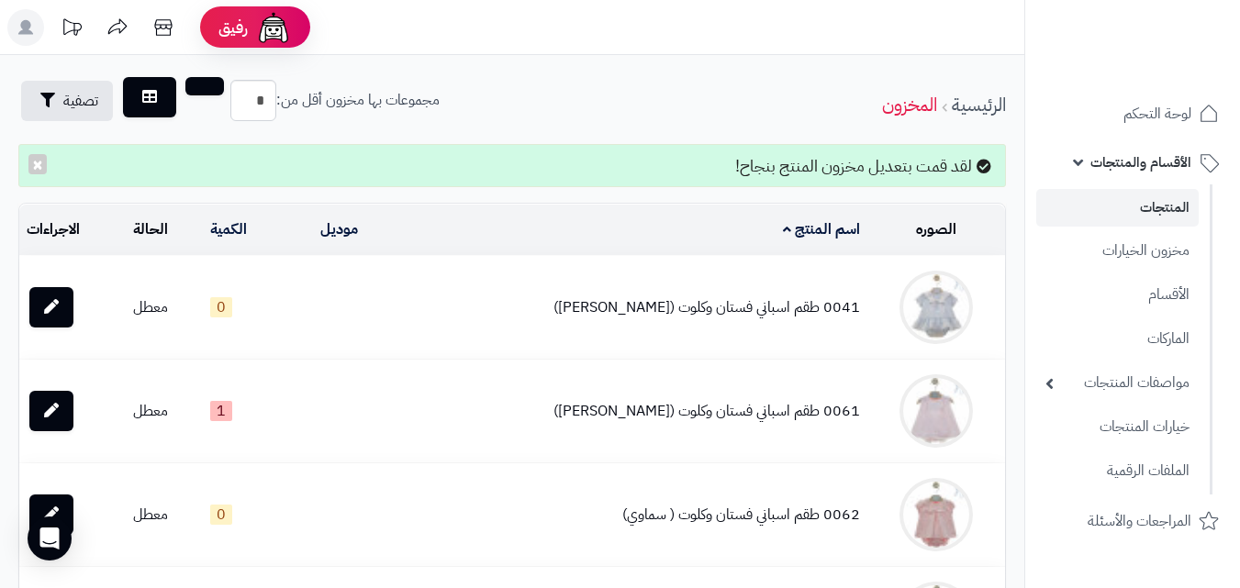
click at [1164, 195] on link "المنتجات" at bounding box center [1117, 208] width 162 height 38
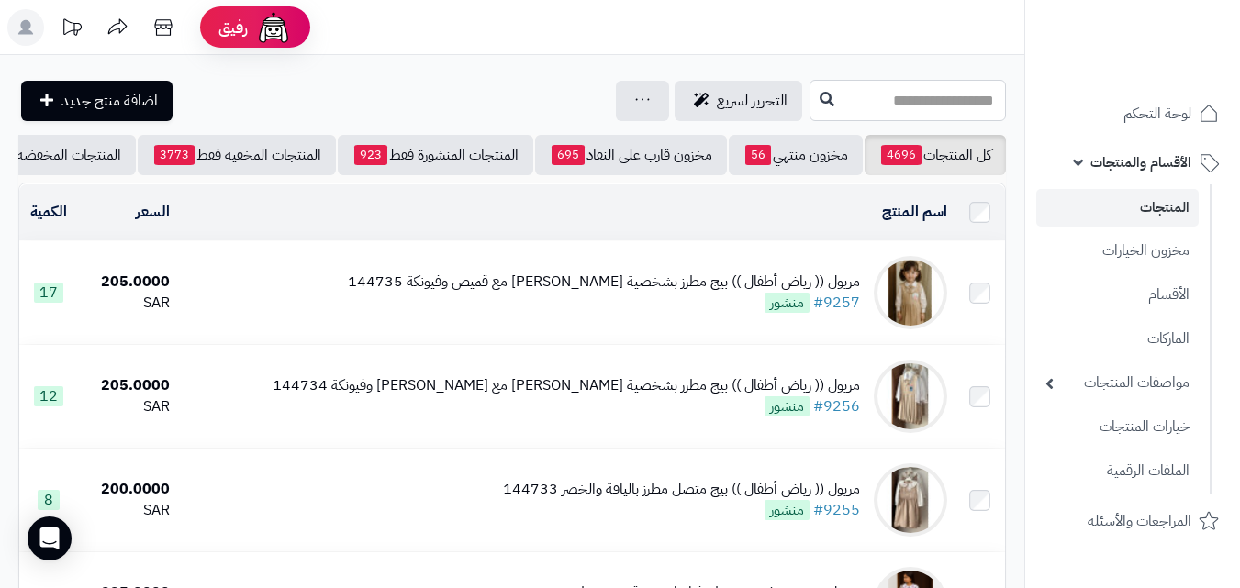
click at [895, 119] on input "text" at bounding box center [907, 100] width 196 height 41
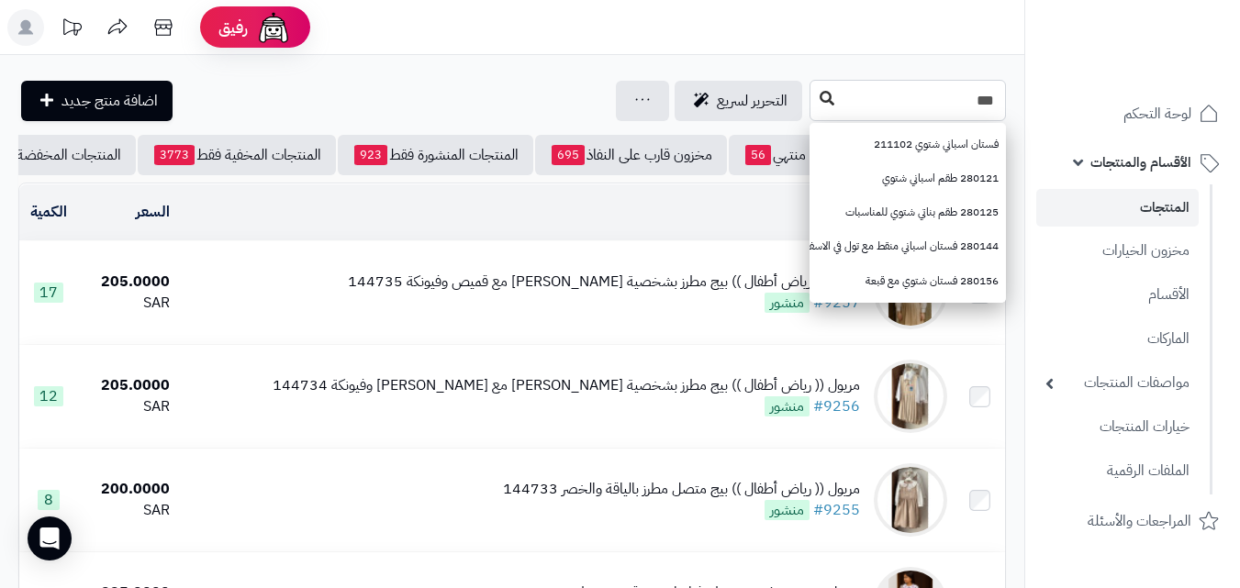
type input "***"
click at [813, 98] on button at bounding box center [827, 99] width 28 height 35
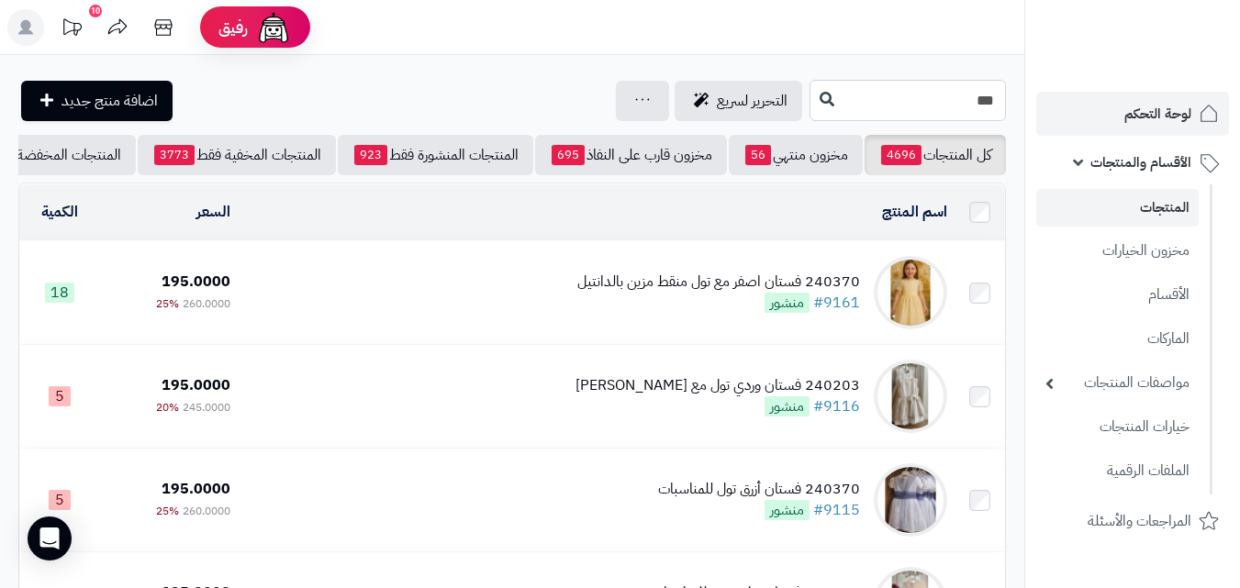
drag, startPoint x: 973, startPoint y: 95, endPoint x: 1111, endPoint y: 95, distance: 137.6
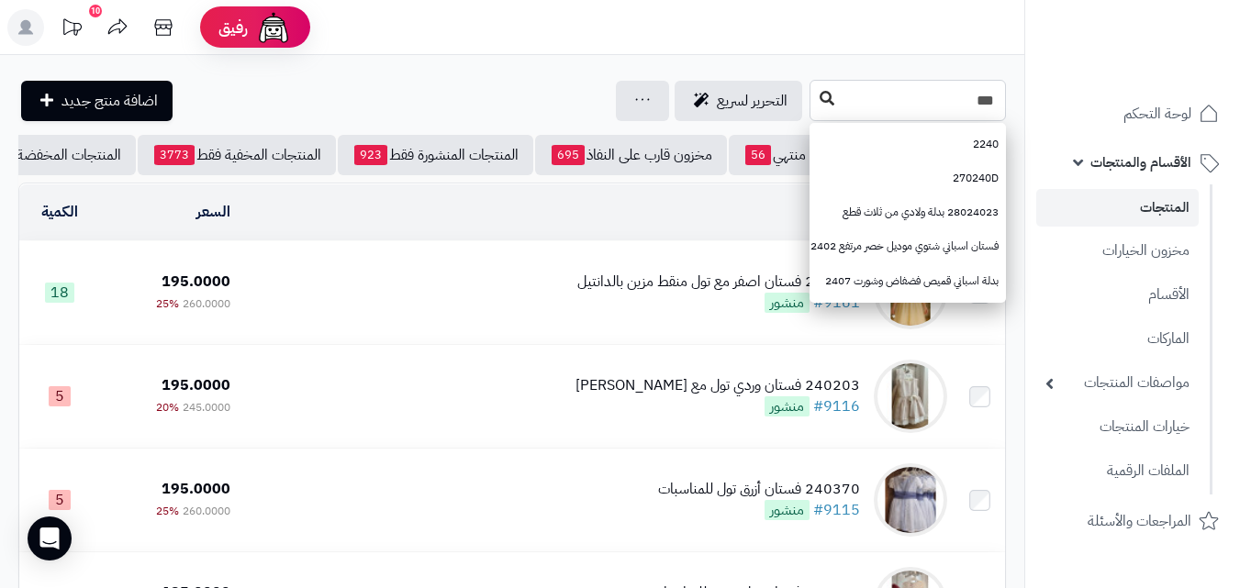
type input "***"
click at [819, 102] on icon at bounding box center [826, 98] width 15 height 15
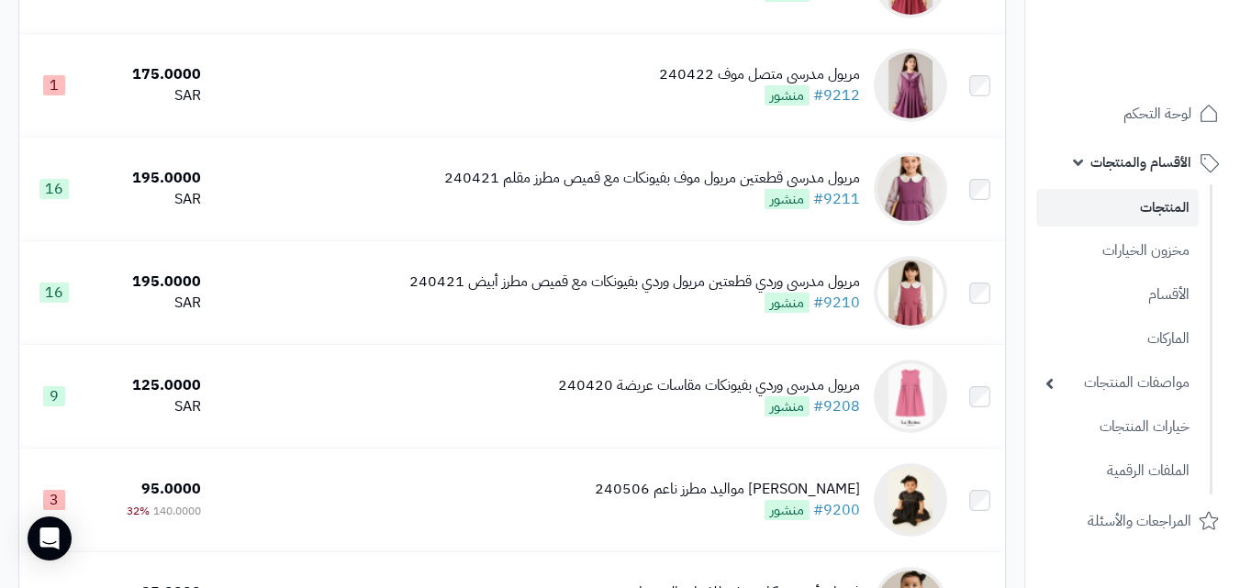
scroll to position [1938, 0]
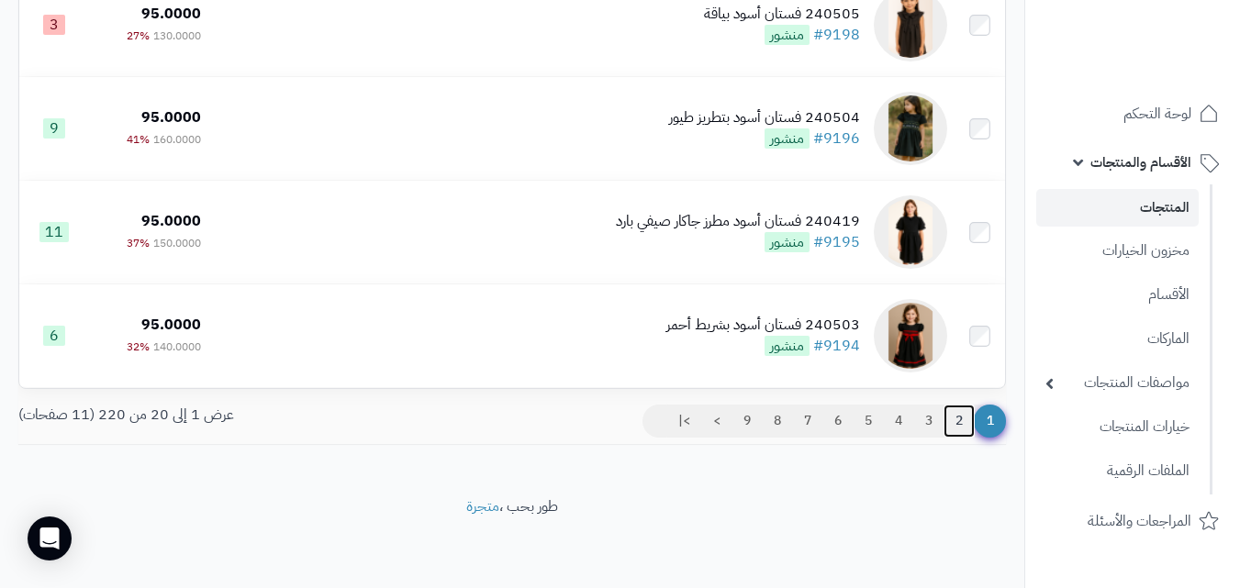
click at [964, 411] on link "2" at bounding box center [958, 421] width 31 height 33
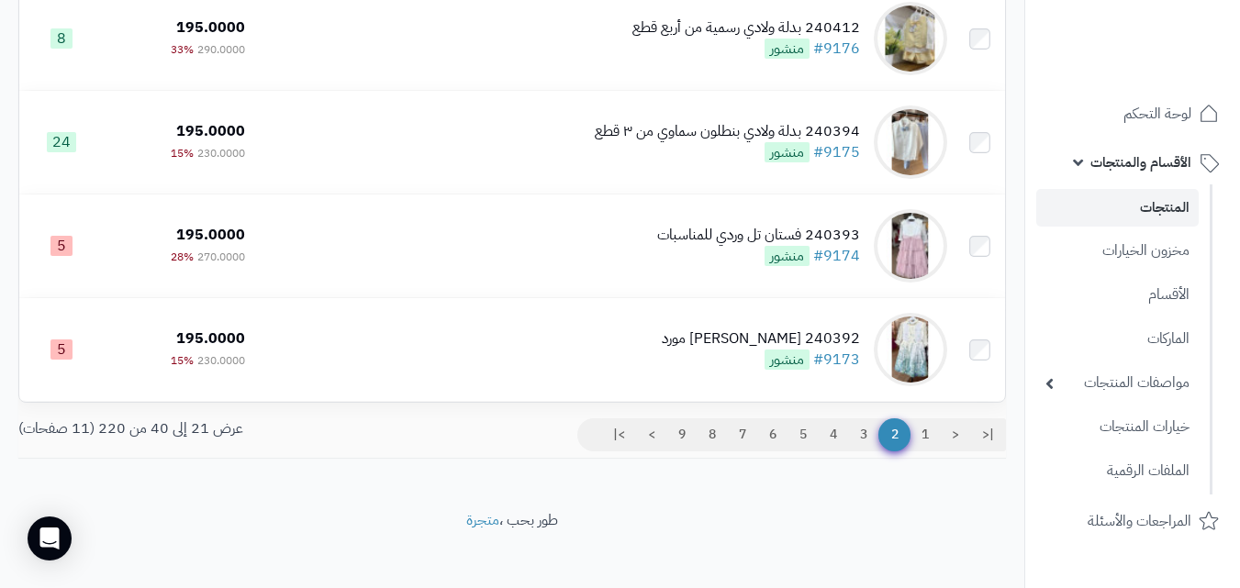
scroll to position [1938, 0]
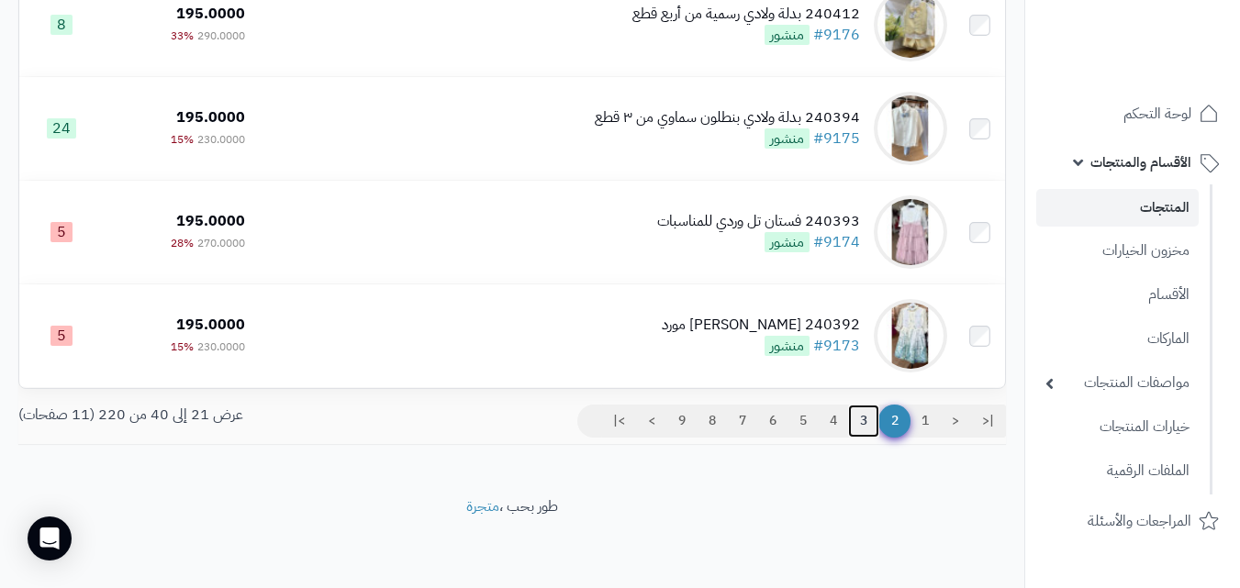
click at [862, 405] on link "3" at bounding box center [863, 421] width 31 height 33
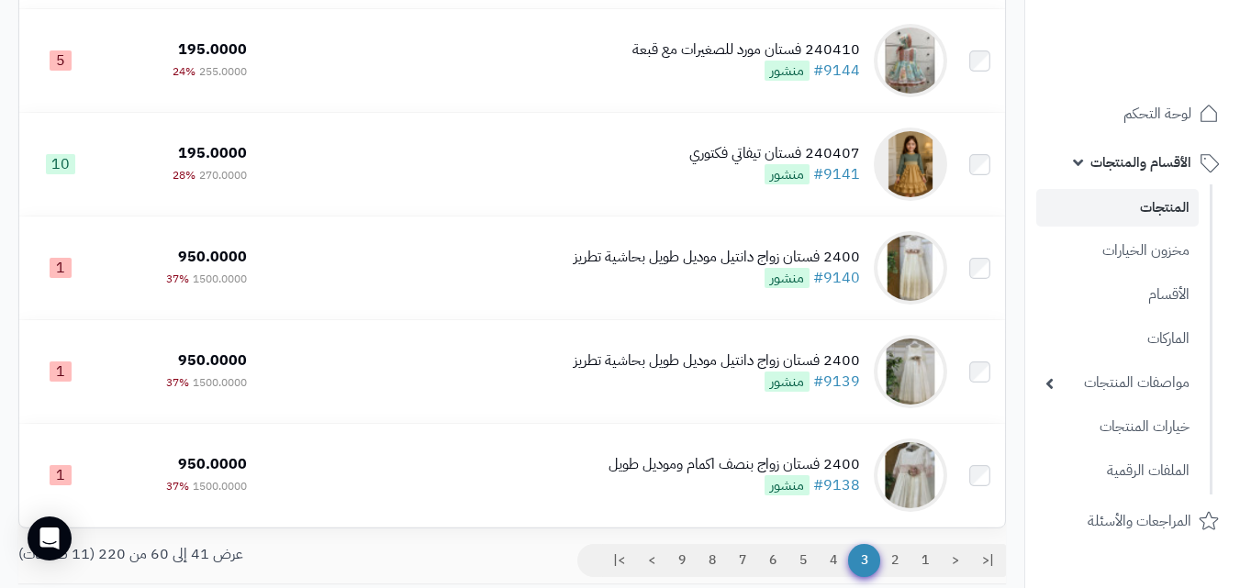
scroll to position [1938, 0]
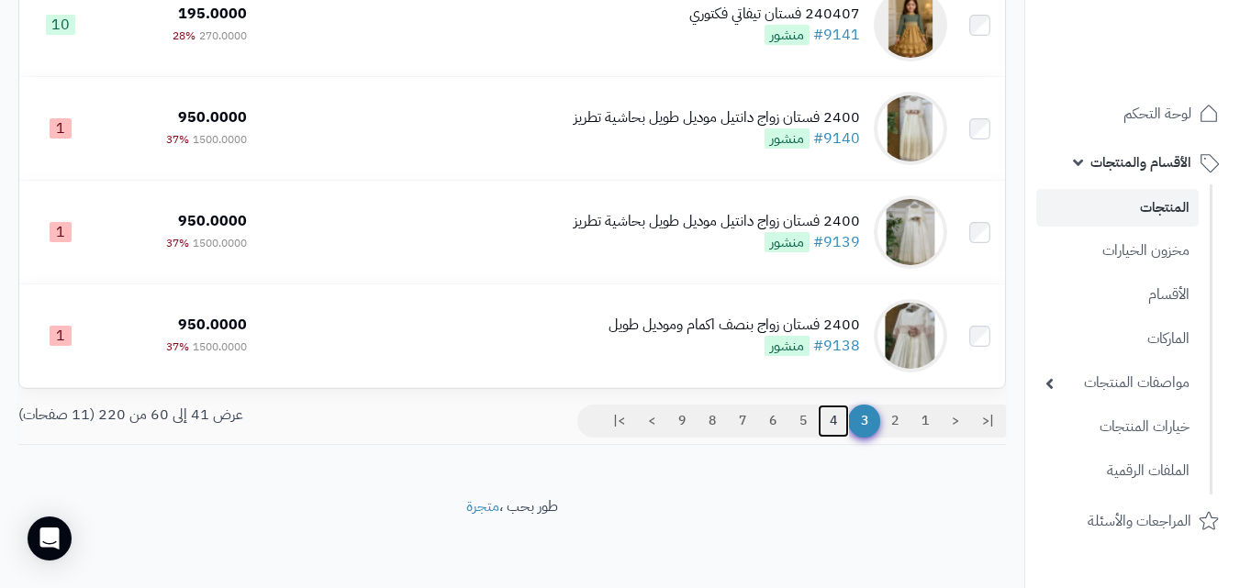
click at [833, 417] on link "4" at bounding box center [832, 421] width 31 height 33
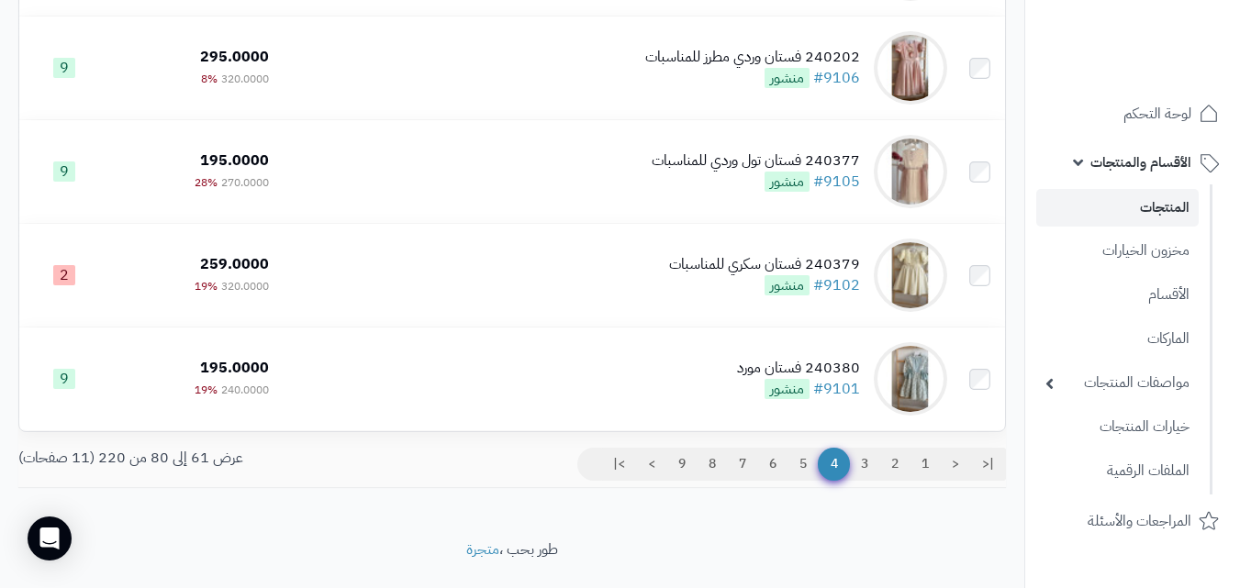
scroll to position [1933, 0]
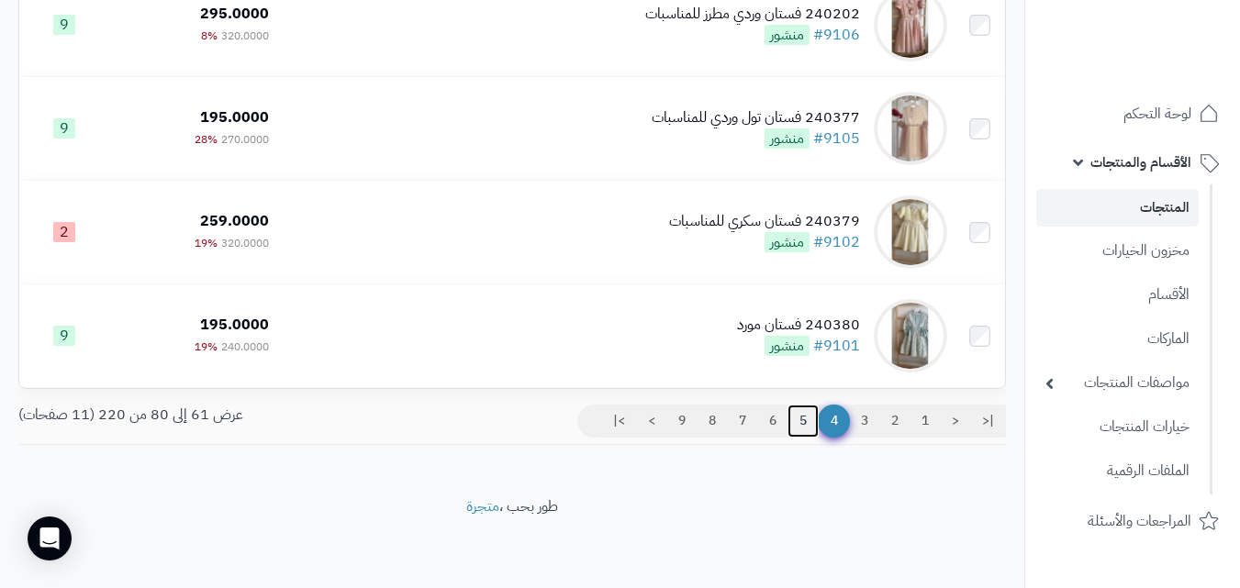
click at [790, 436] on link "5" at bounding box center [802, 421] width 31 height 33
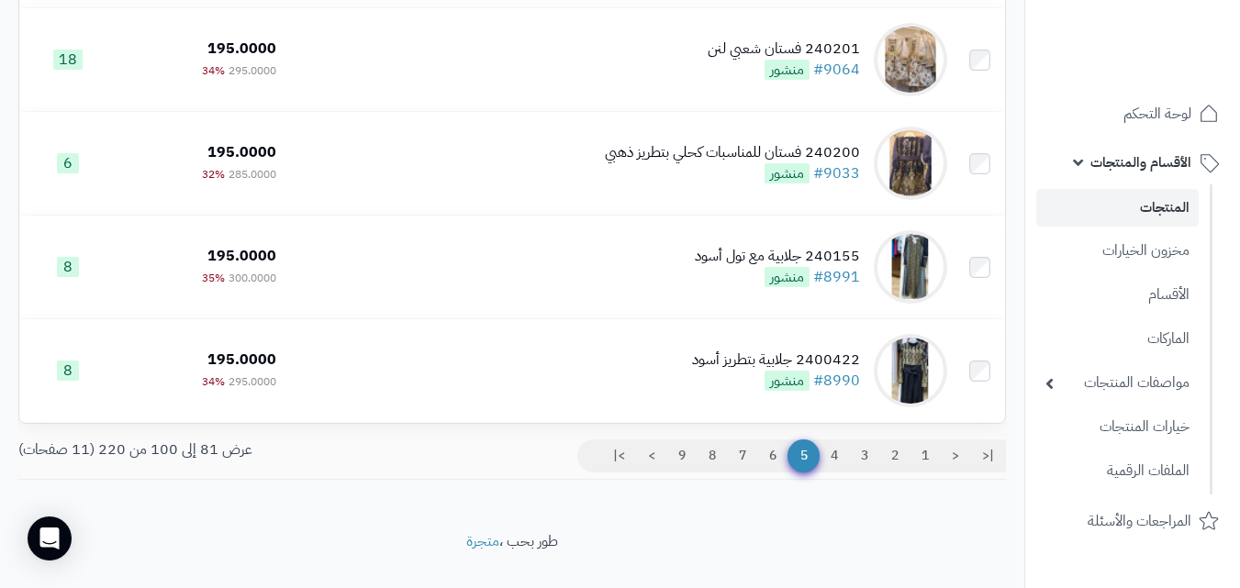
scroll to position [1938, 0]
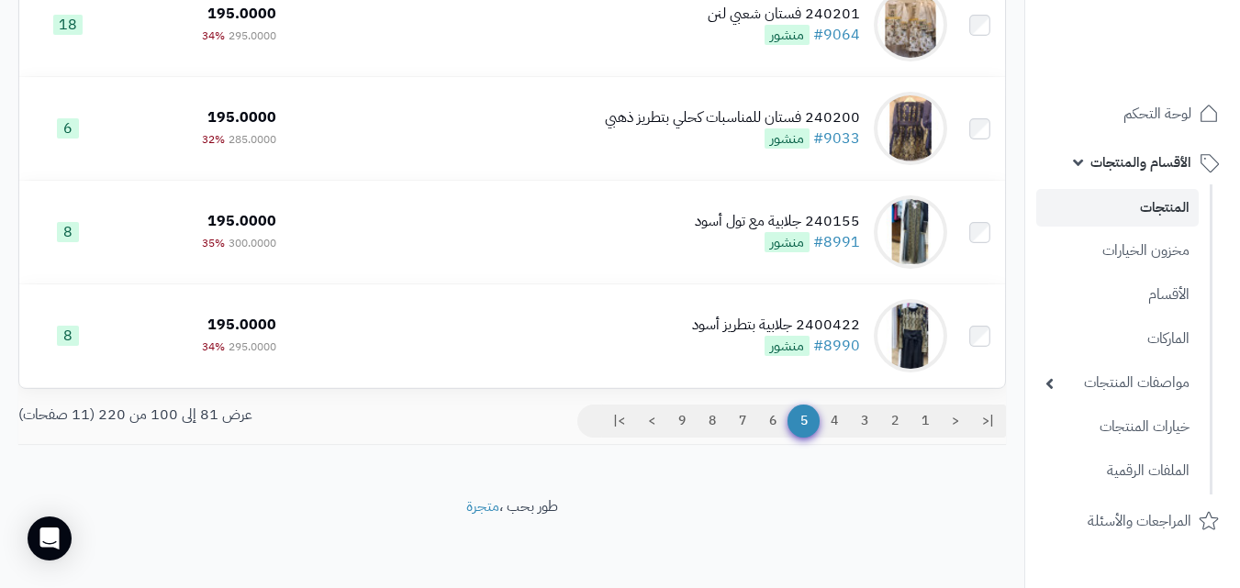
drag, startPoint x: 1252, startPoint y: 107, endPoint x: 1251, endPoint y: 624, distance: 516.6
click at [771, 429] on link "6" at bounding box center [772, 421] width 31 height 33
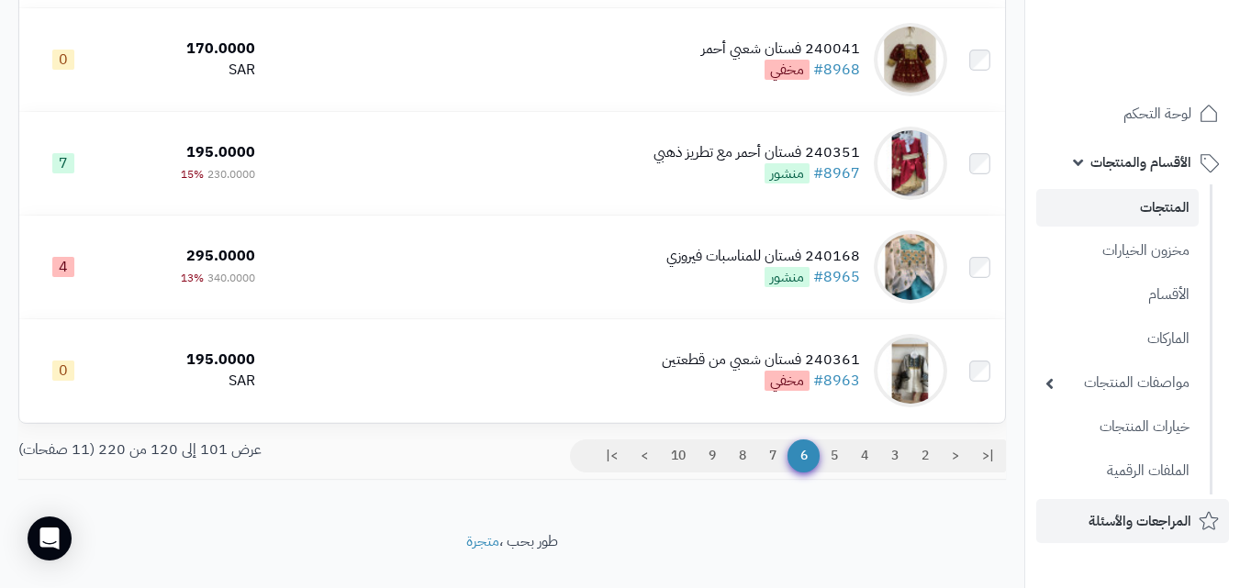
scroll to position [1938, 0]
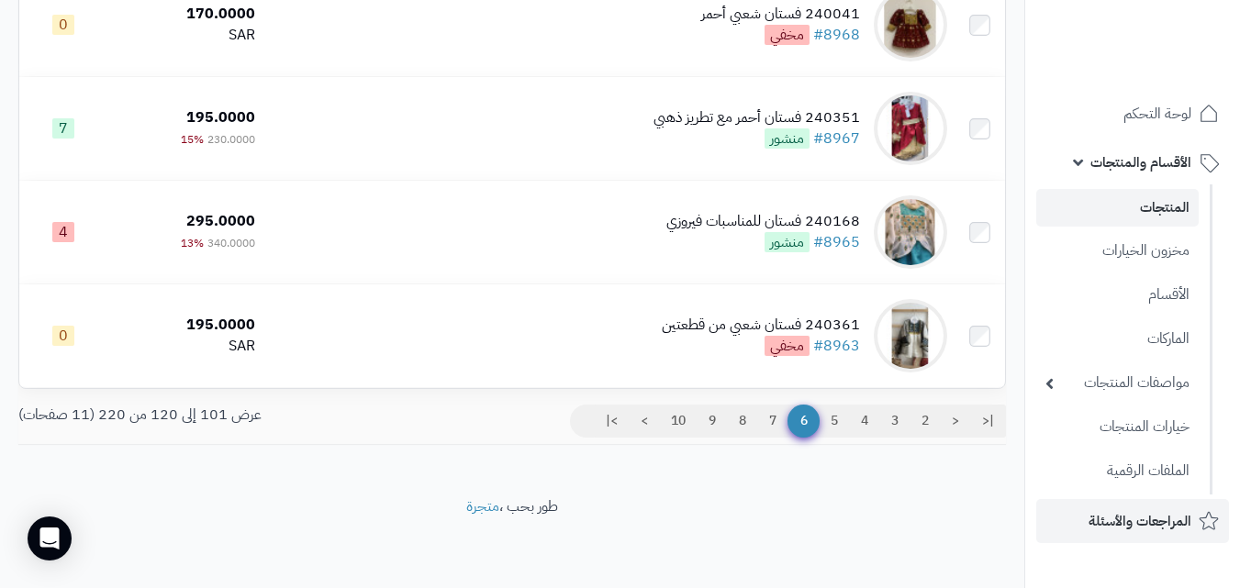
click at [879, 414] on link "3" at bounding box center [894, 421] width 31 height 33
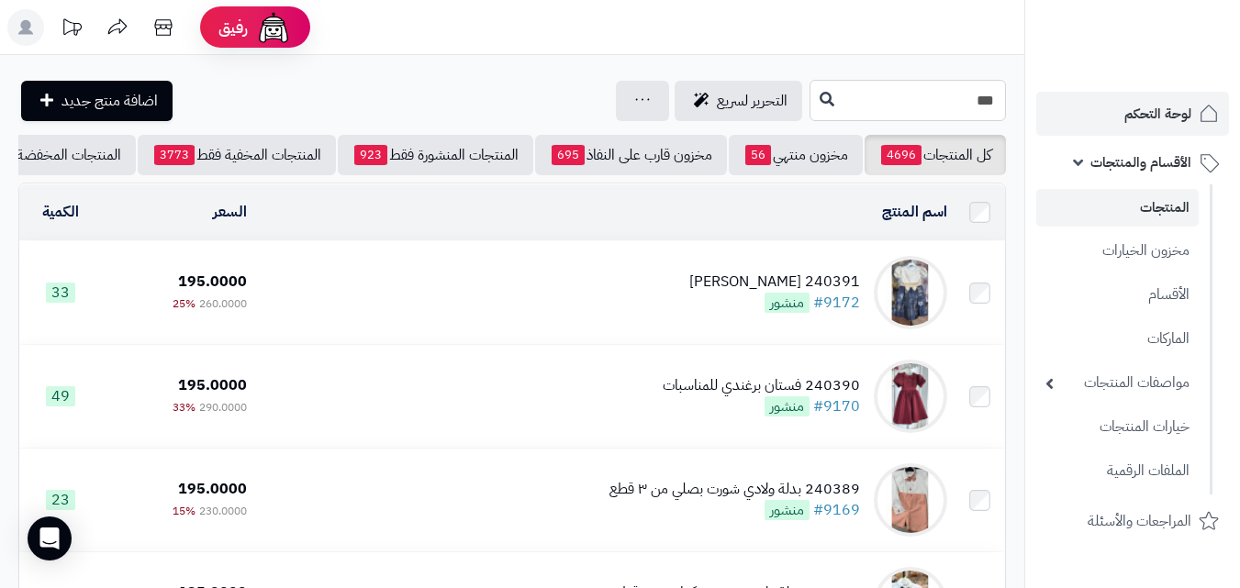
drag, startPoint x: 918, startPoint y: 103, endPoint x: 1120, endPoint y: 121, distance: 202.7
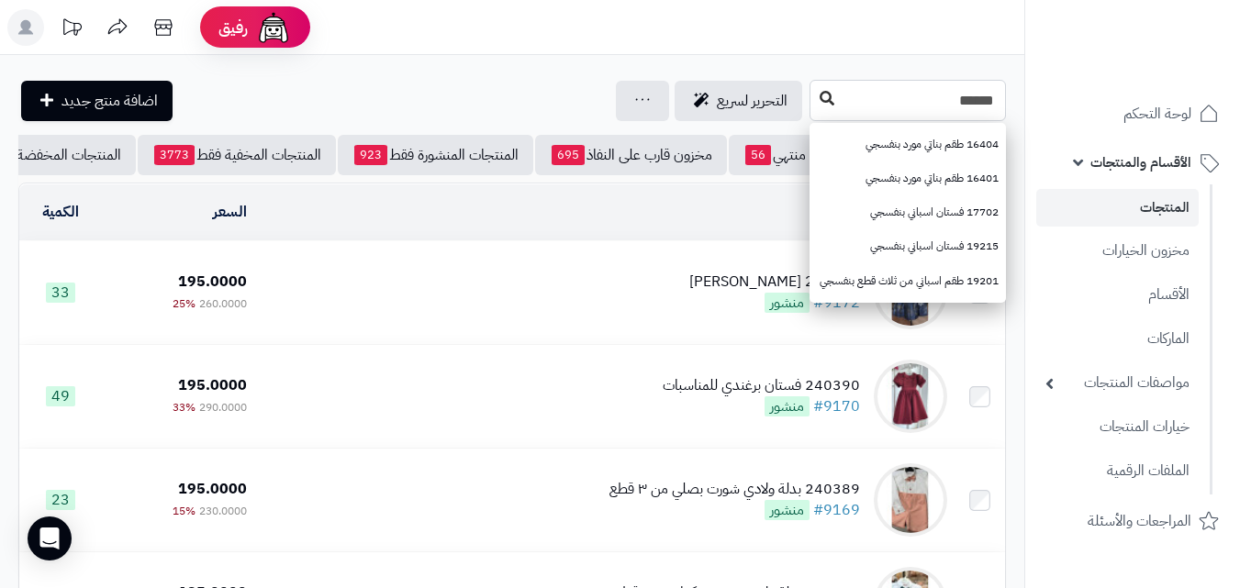
type input "******"
click at [813, 104] on button at bounding box center [827, 99] width 28 height 35
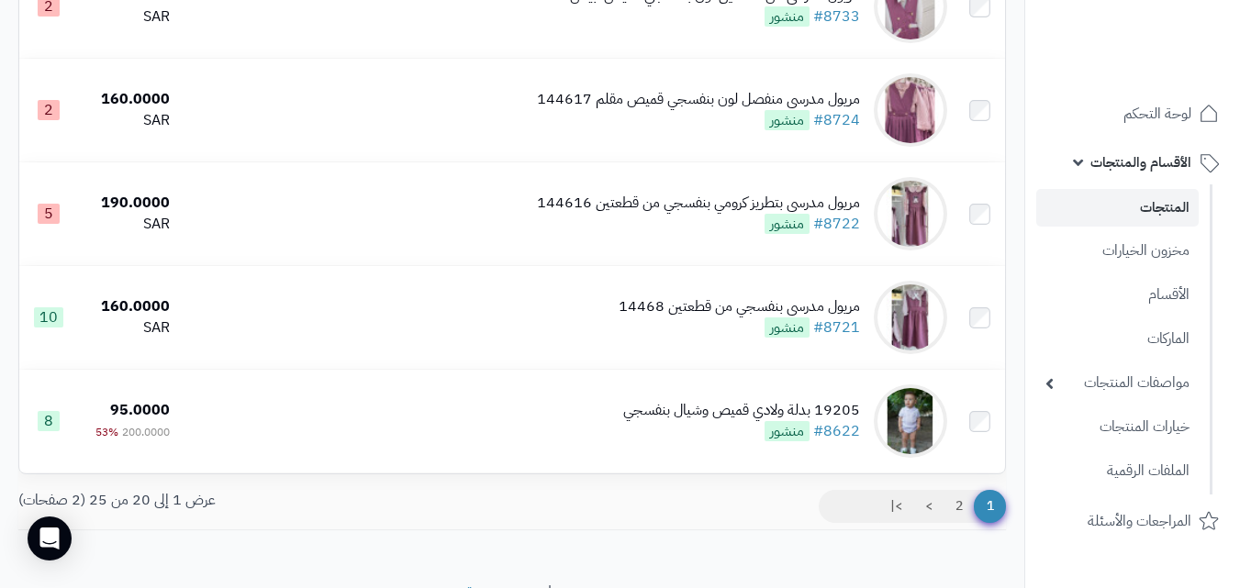
scroll to position [1938, 0]
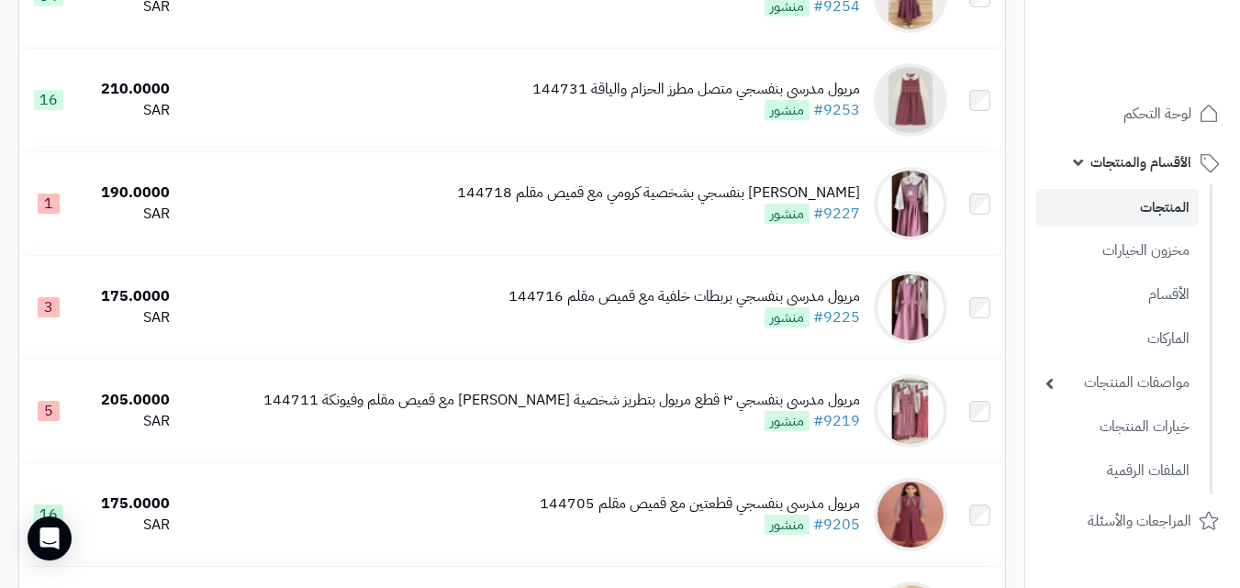
scroll to position [0, 0]
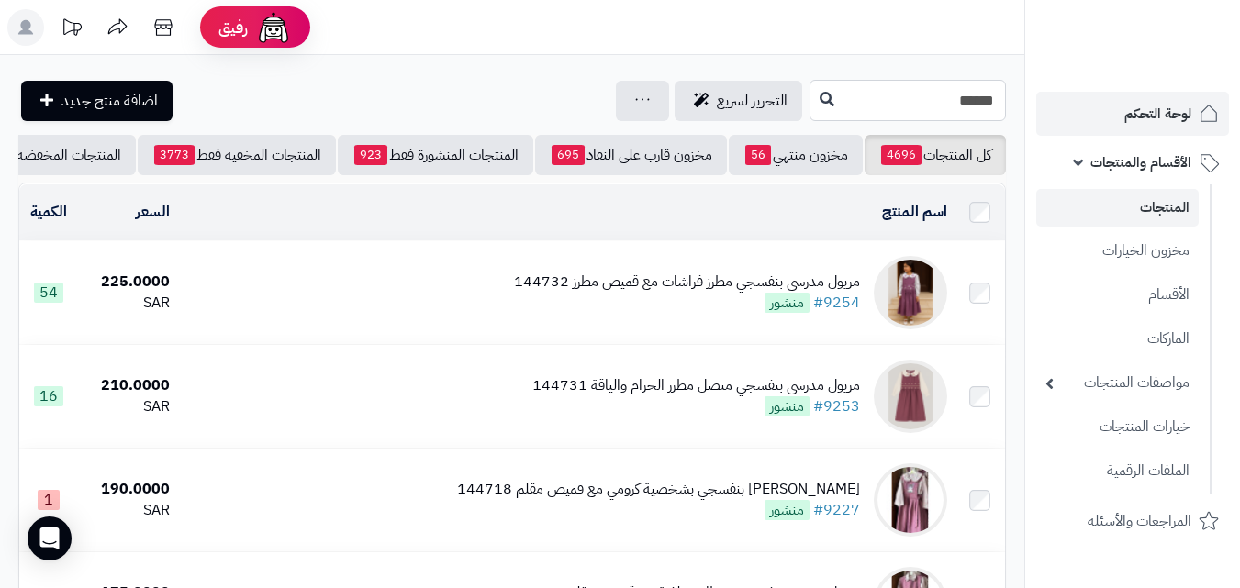
drag, startPoint x: 918, startPoint y: 110, endPoint x: 1056, endPoint y: 103, distance: 137.8
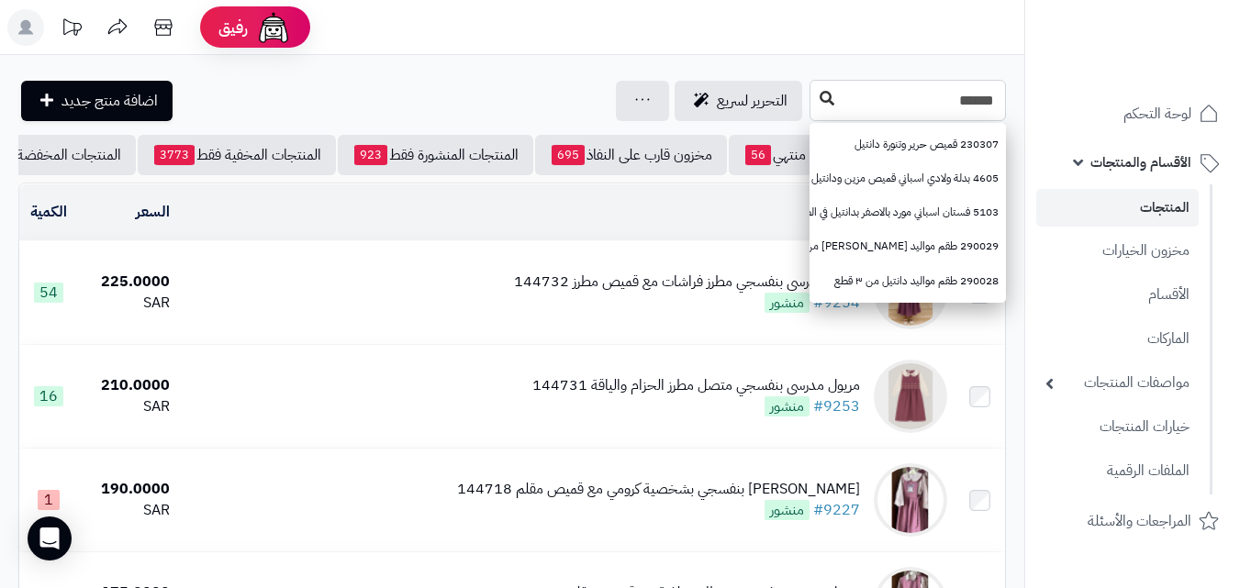
type input "******"
click at [813, 96] on button at bounding box center [827, 99] width 28 height 35
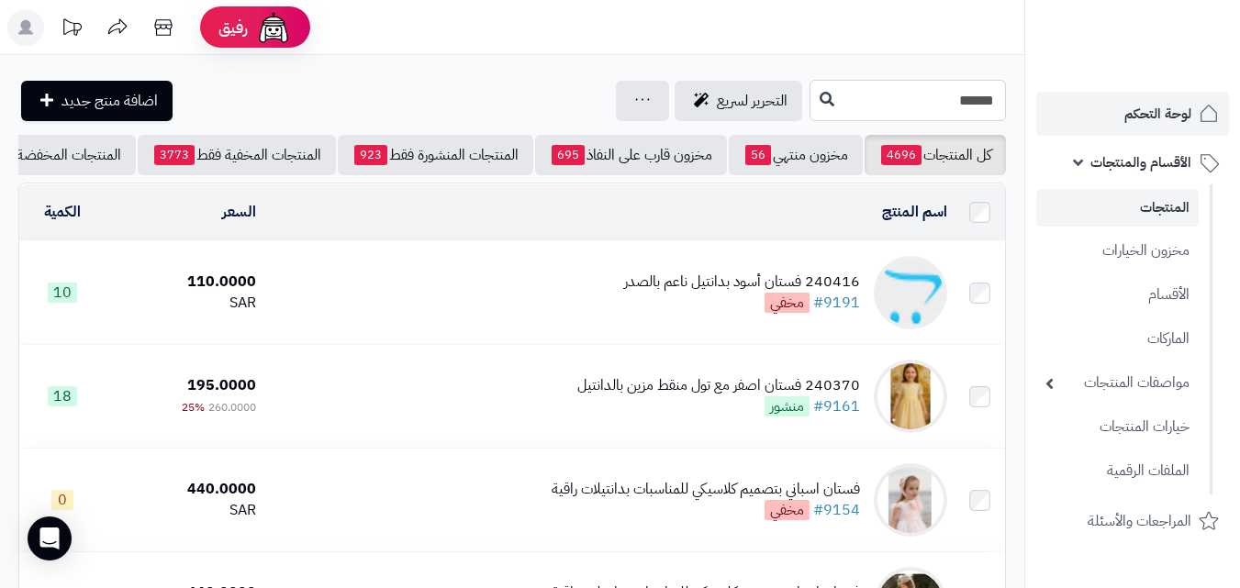
drag, startPoint x: 890, startPoint y: 95, endPoint x: 1107, endPoint y: 109, distance: 217.0
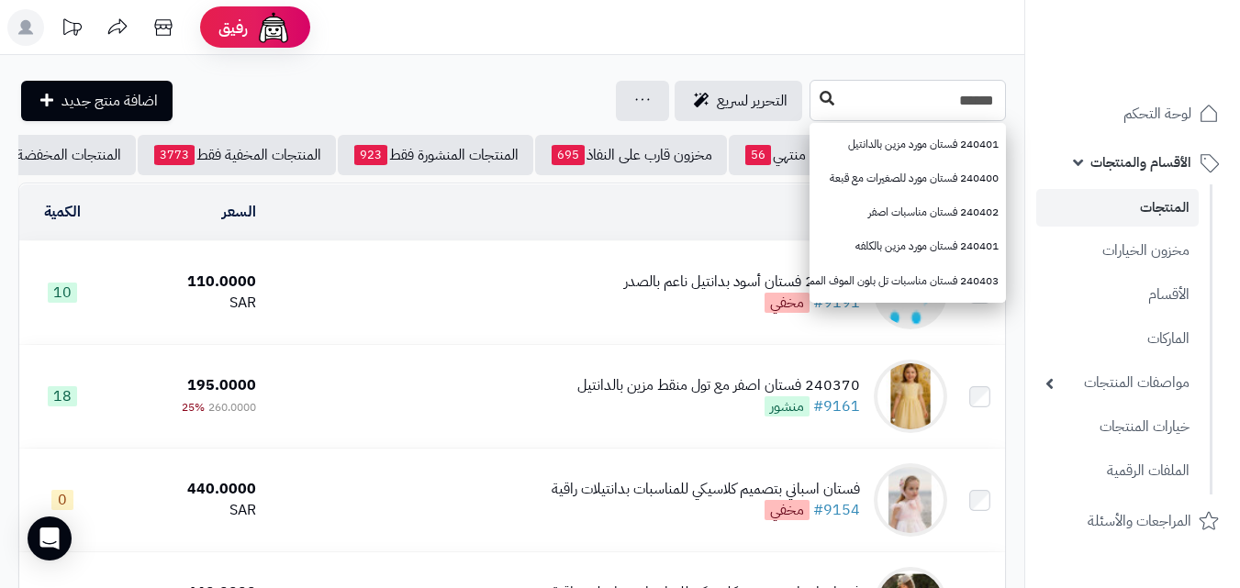
type input "******"
click at [819, 102] on icon at bounding box center [826, 98] width 15 height 15
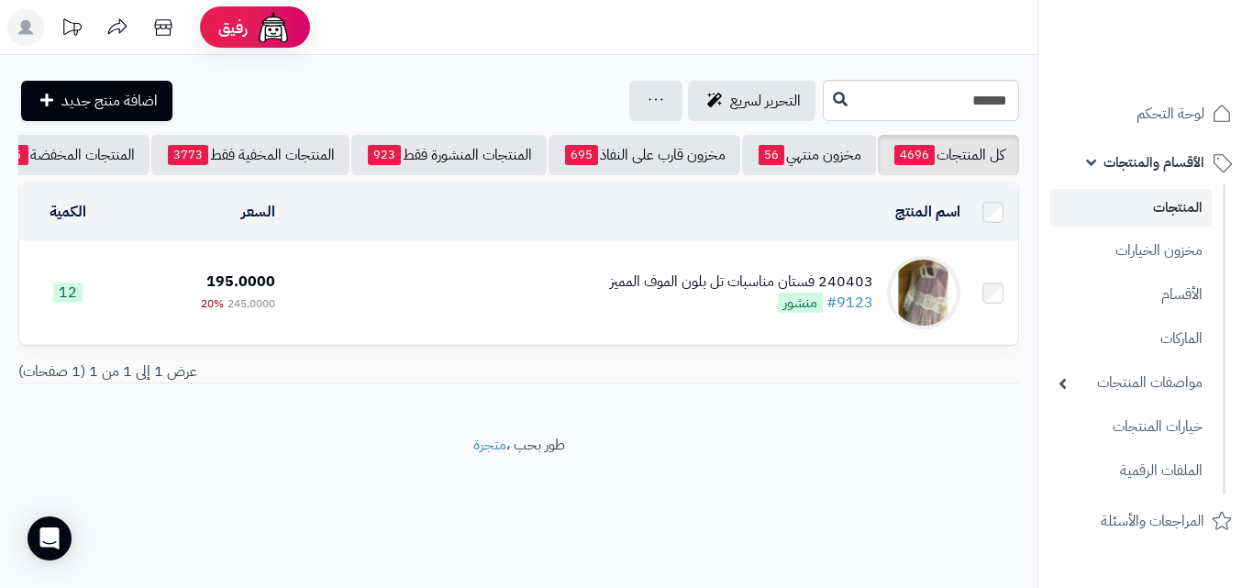
click at [543, 337] on td "240403 فستان مناسبات تل بلون الموف المميز #9123 منشور" at bounding box center [625, 292] width 685 height 103
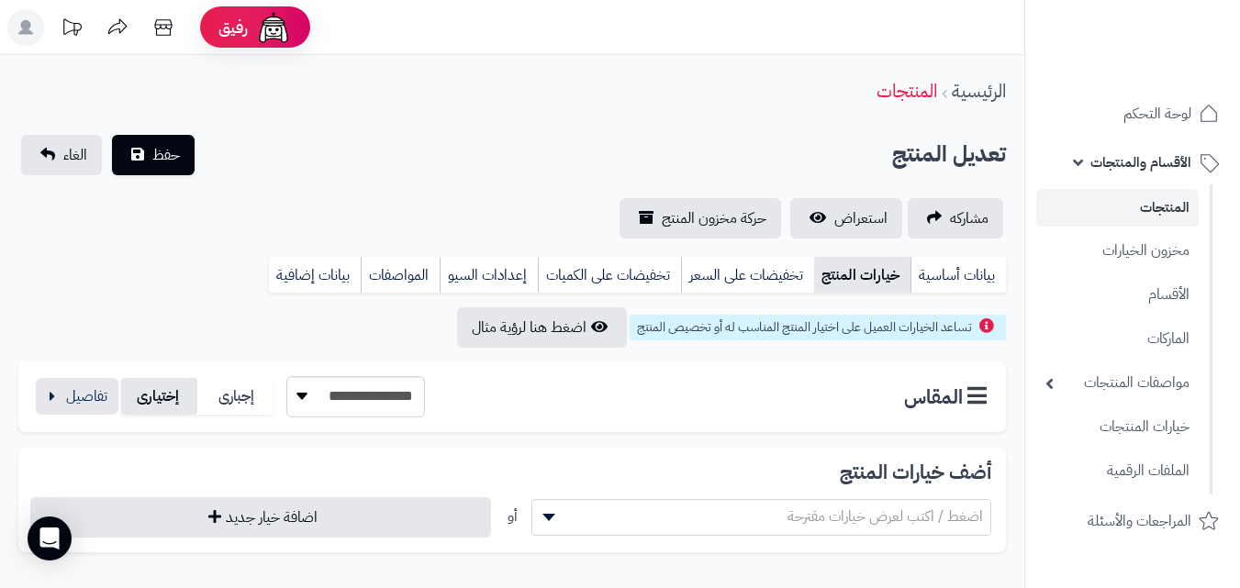
click at [121, 397] on label "إختيارى" at bounding box center [159, 397] width 76 height 38
click at [105, 401] on button "button" at bounding box center [77, 395] width 83 height 37
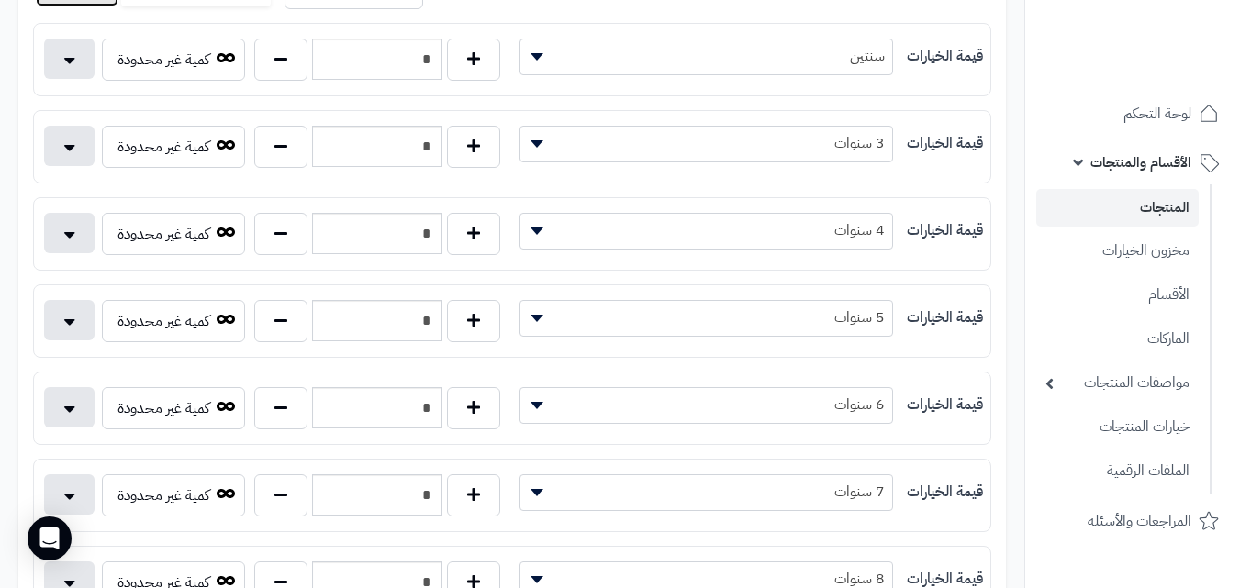
scroll to position [514, 0]
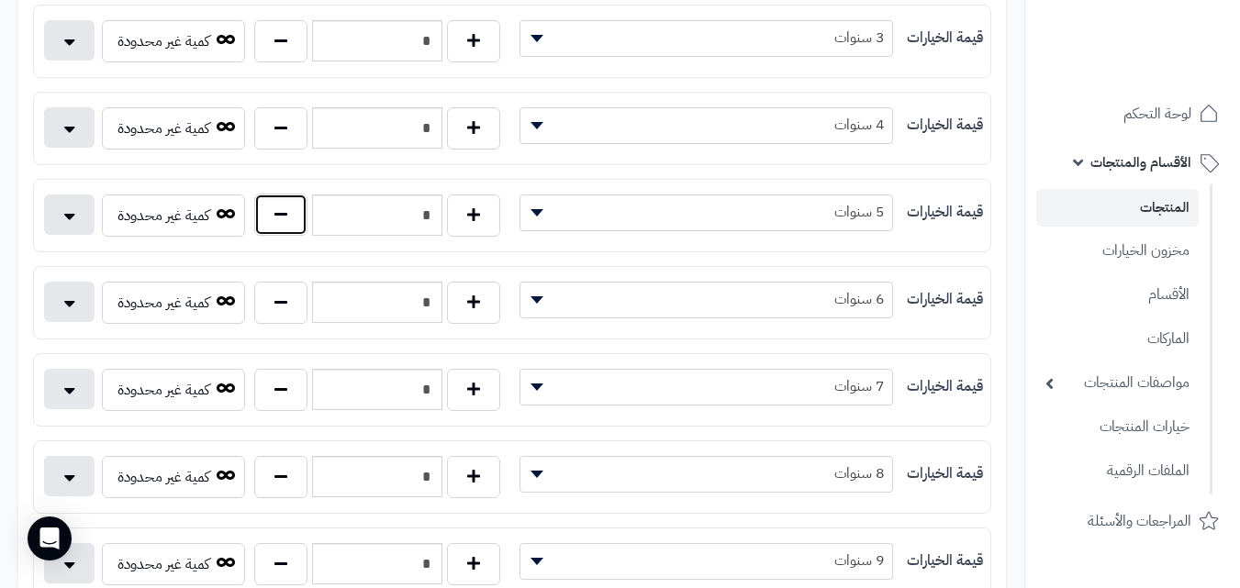
click at [258, 232] on button "button" at bounding box center [280, 215] width 53 height 42
type input "*"
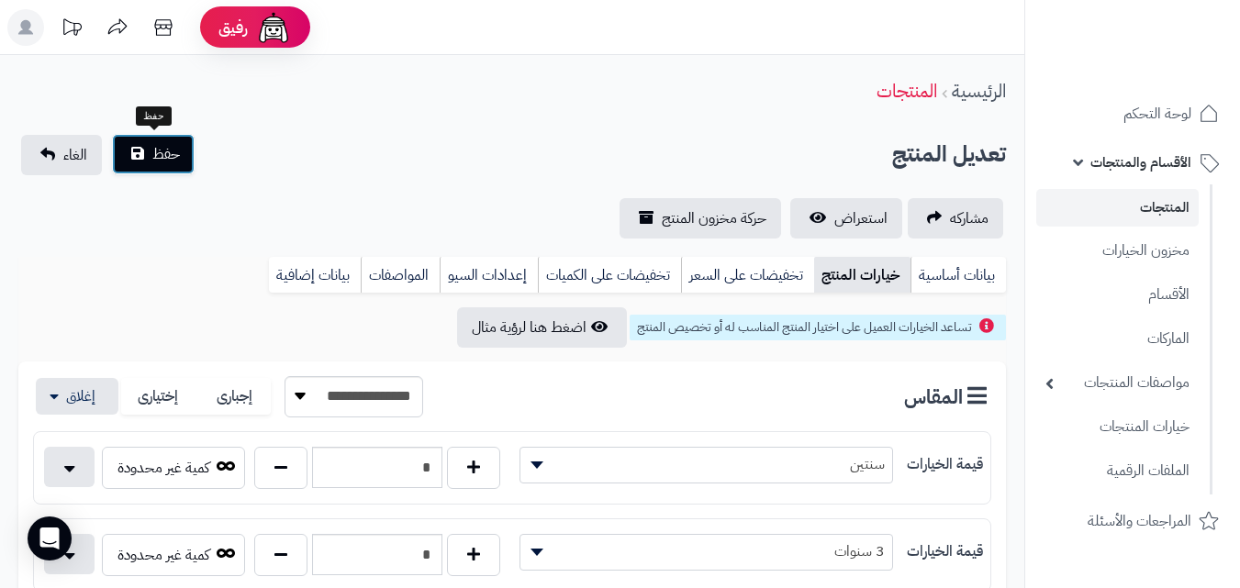
click at [139, 155] on button "حفظ" at bounding box center [153, 154] width 83 height 40
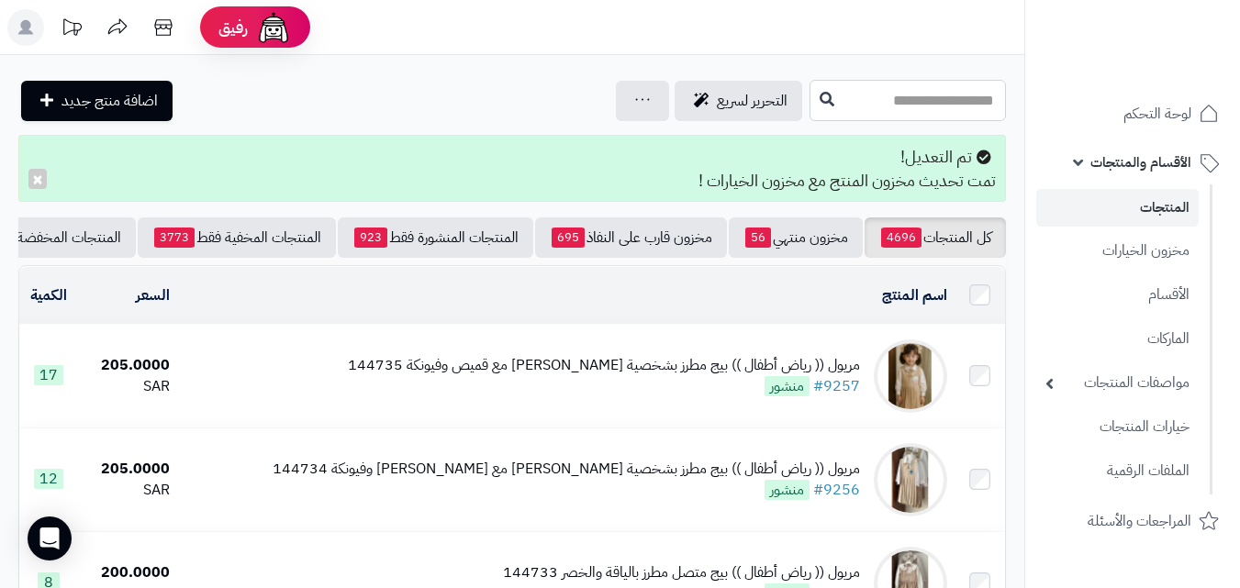
click at [956, 104] on input "text" at bounding box center [907, 100] width 196 height 41
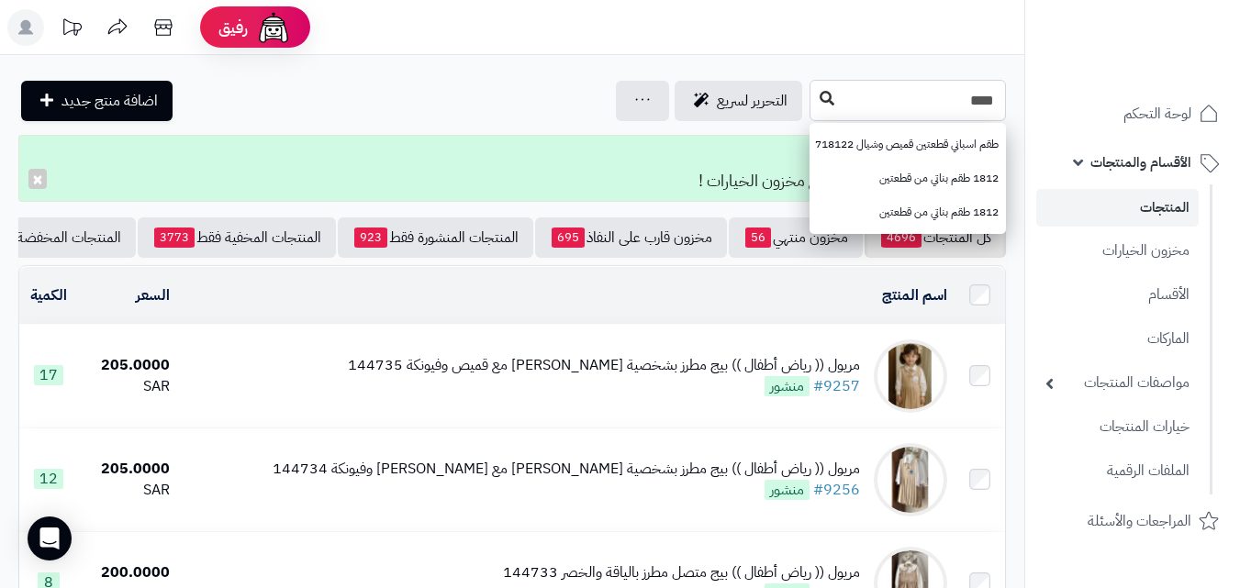
type input "****"
click at [819, 103] on icon at bounding box center [826, 98] width 15 height 15
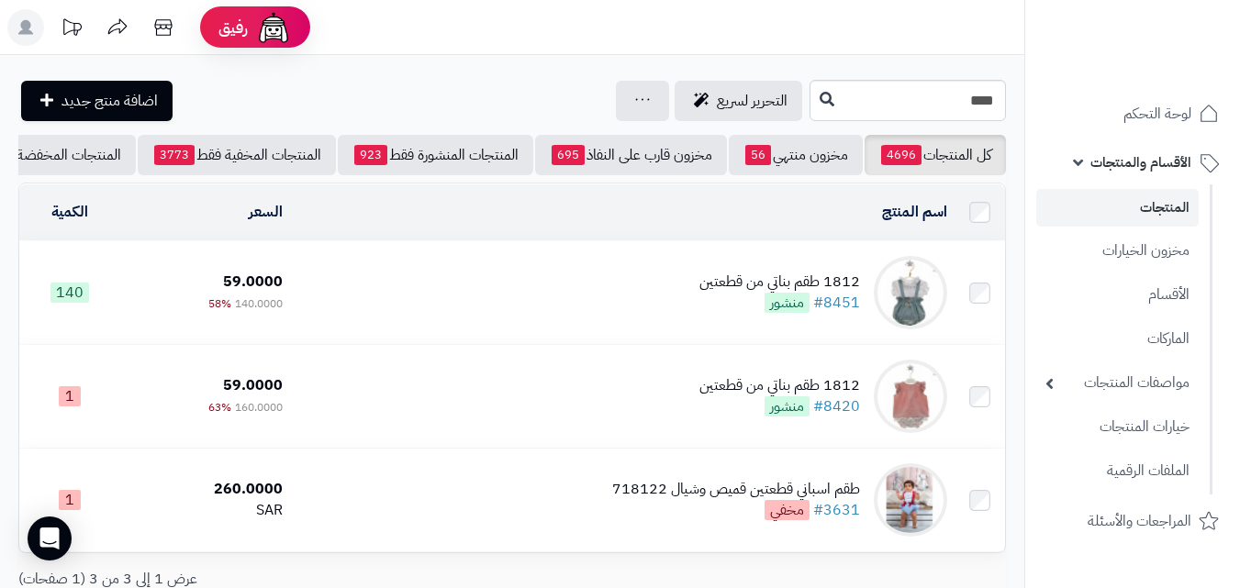
click at [731, 286] on div "1812 طقم بناتي من قطعتين" at bounding box center [779, 282] width 161 height 21
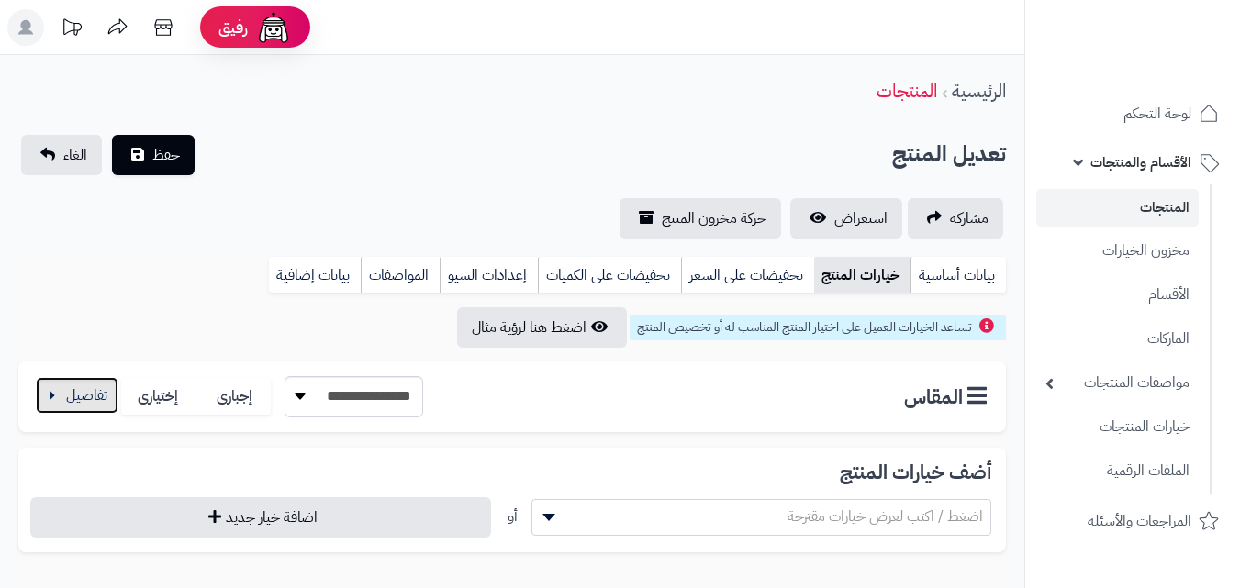
click at [108, 395] on button "button" at bounding box center [77, 395] width 83 height 37
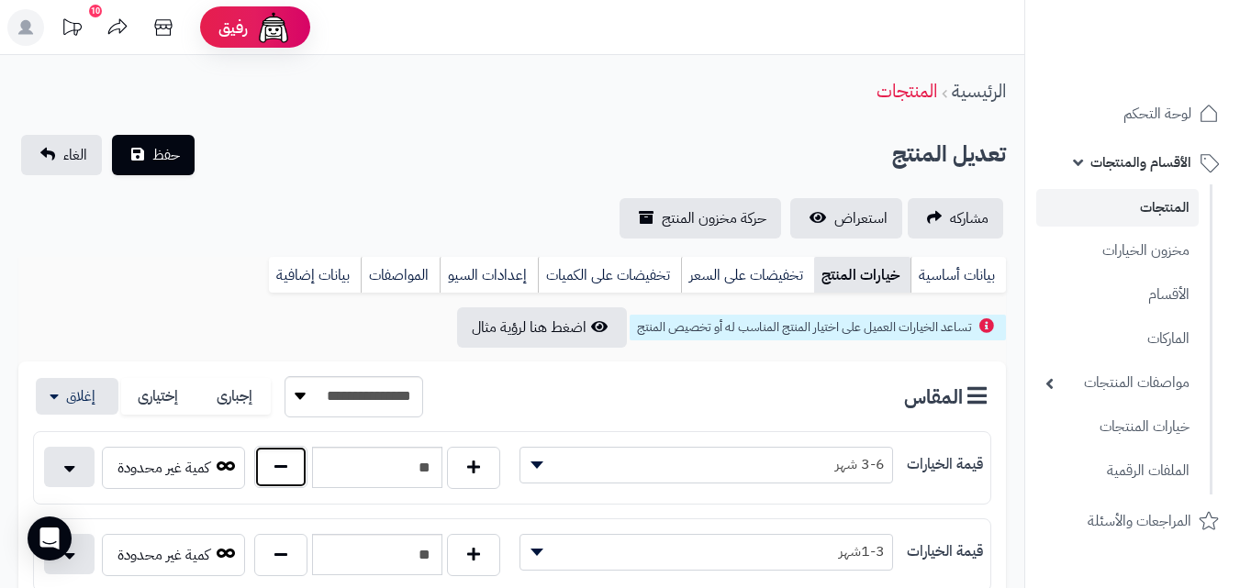
click at [294, 477] on button "button" at bounding box center [280, 467] width 53 height 42
type input "**"
click at [148, 147] on button "حفظ" at bounding box center [153, 154] width 83 height 40
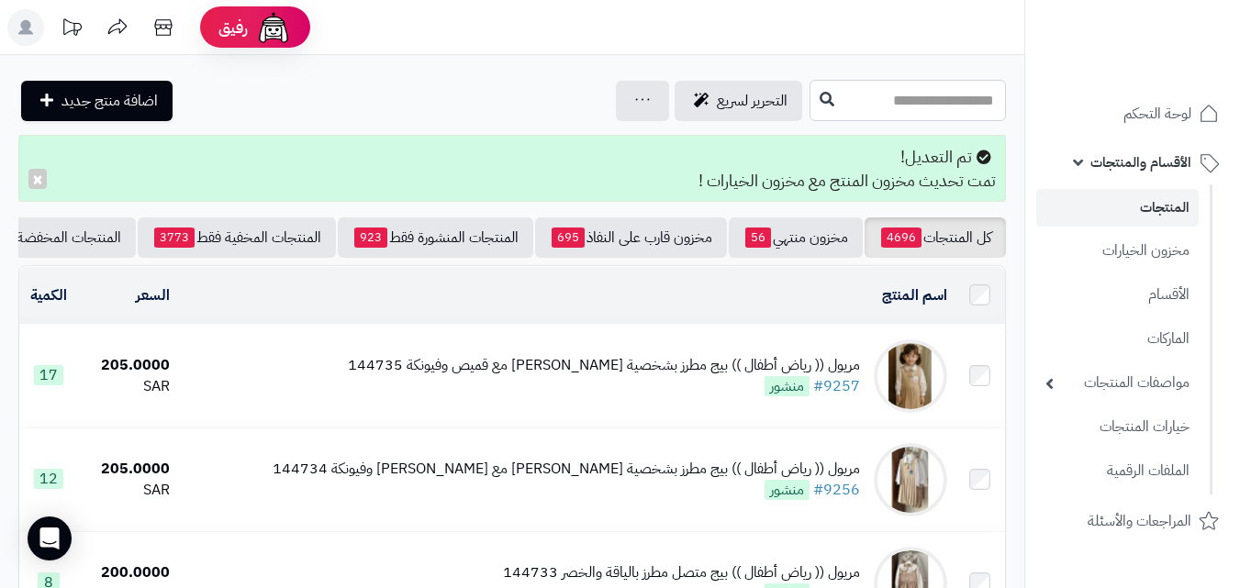
click at [815, 95] on input "text" at bounding box center [907, 100] width 196 height 41
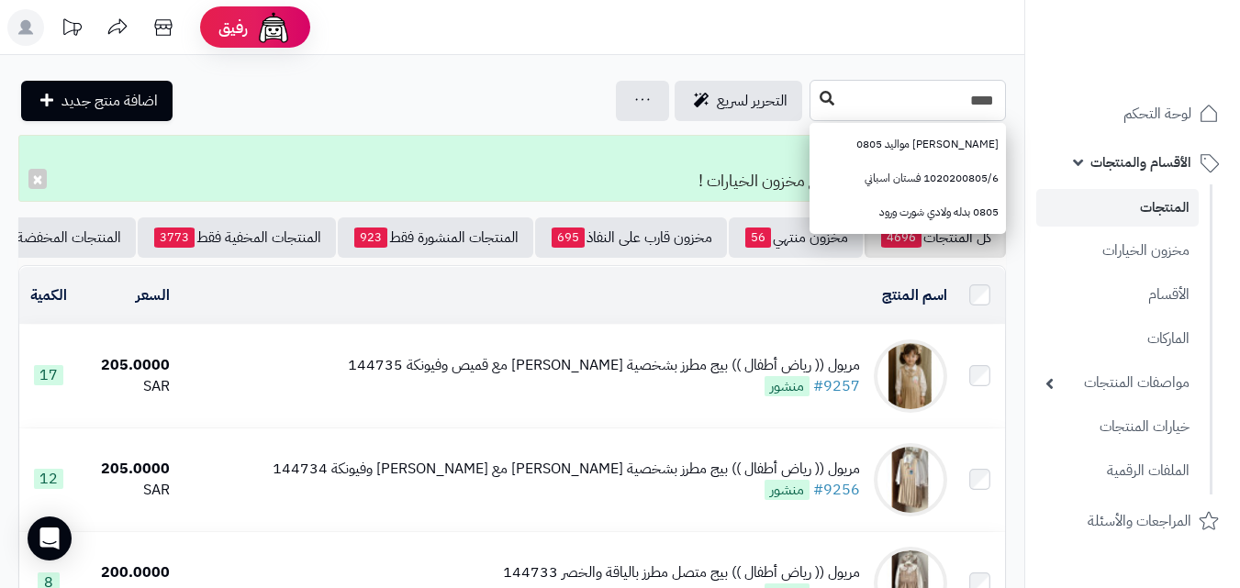
type input "****"
click at [813, 105] on button at bounding box center [827, 99] width 28 height 35
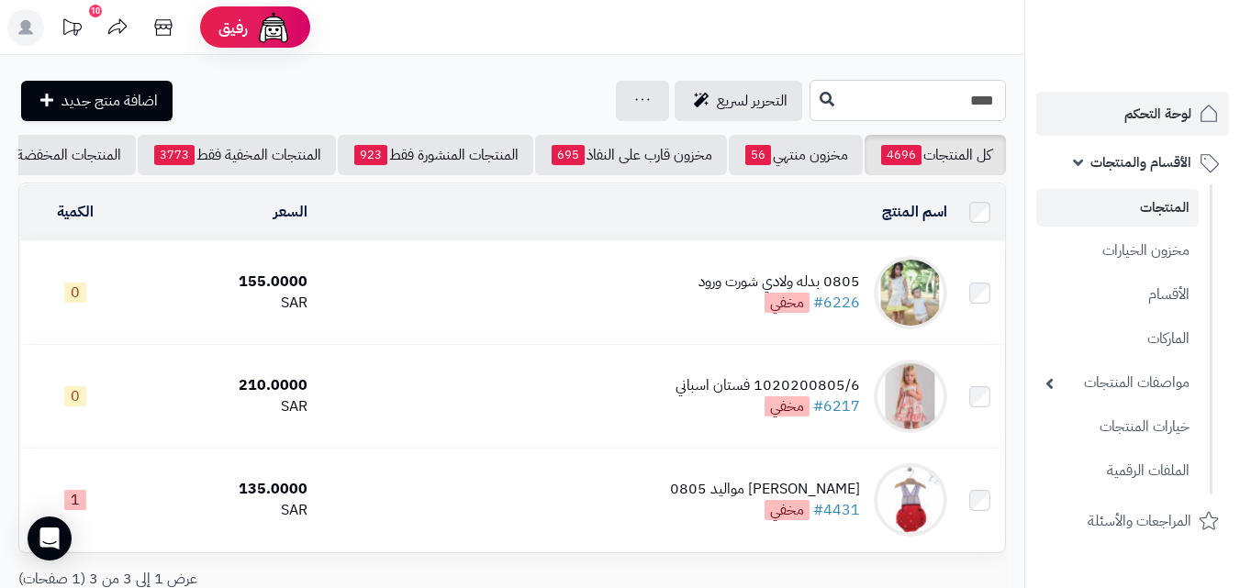
drag, startPoint x: 926, startPoint y: 96, endPoint x: 1080, endPoint y: 96, distance: 154.1
click at [1080, 96] on div "رفيق ! 10 الطلبات معالجة مكتمل إرجاع المنتجات العملاء المتواجدون الان 20376 عمل…" at bounding box center [620, 367] width 1240 height 734
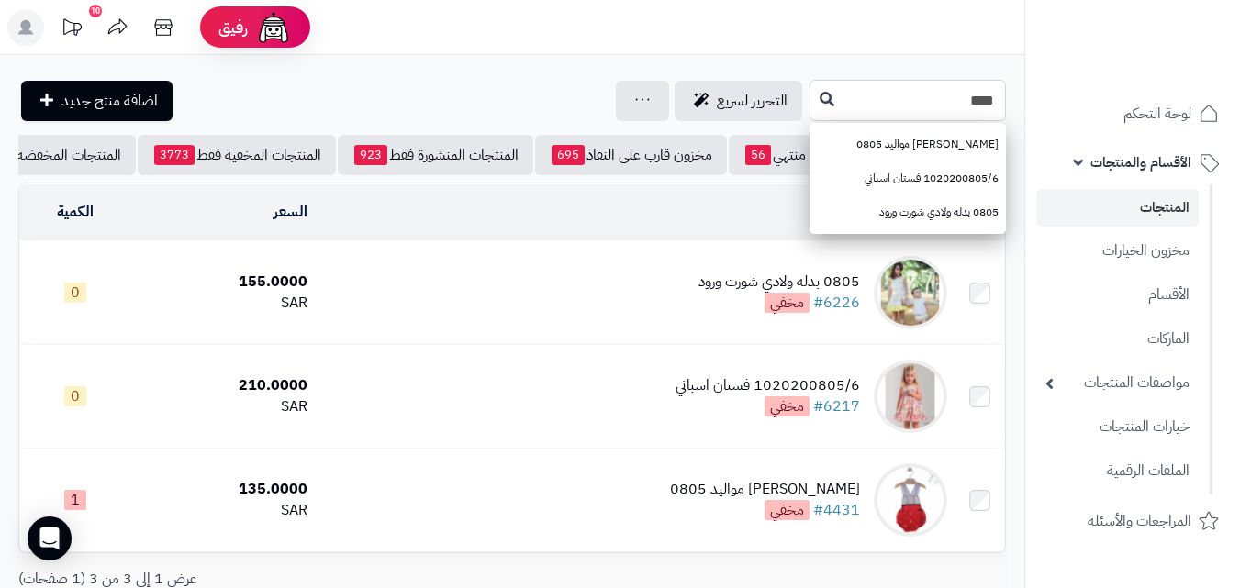
click at [979, 86] on input "****" at bounding box center [907, 100] width 196 height 41
drag, startPoint x: 988, startPoint y: 93, endPoint x: 1025, endPoint y: 96, distance: 36.9
click at [1025, 96] on div "رفيق ! 10 الطلبات معالجة مكتمل إرجاع المنتجات العملاء المتواجدون الان 20376 عمل…" at bounding box center [620, 367] width 1240 height 734
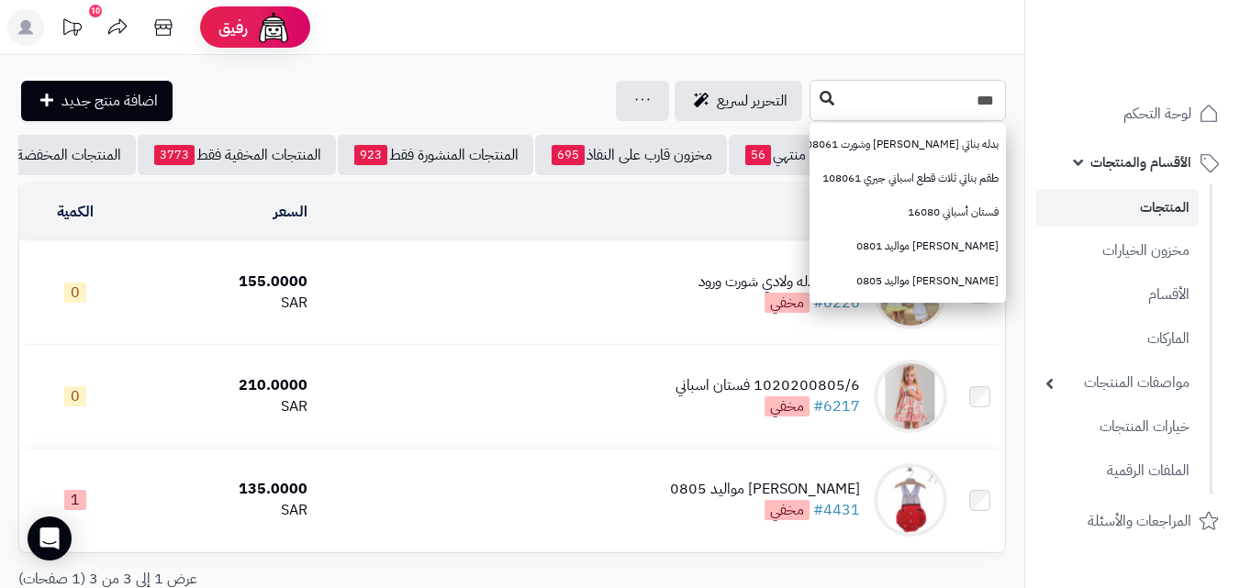
type input "***"
click at [819, 94] on icon at bounding box center [826, 98] width 15 height 15
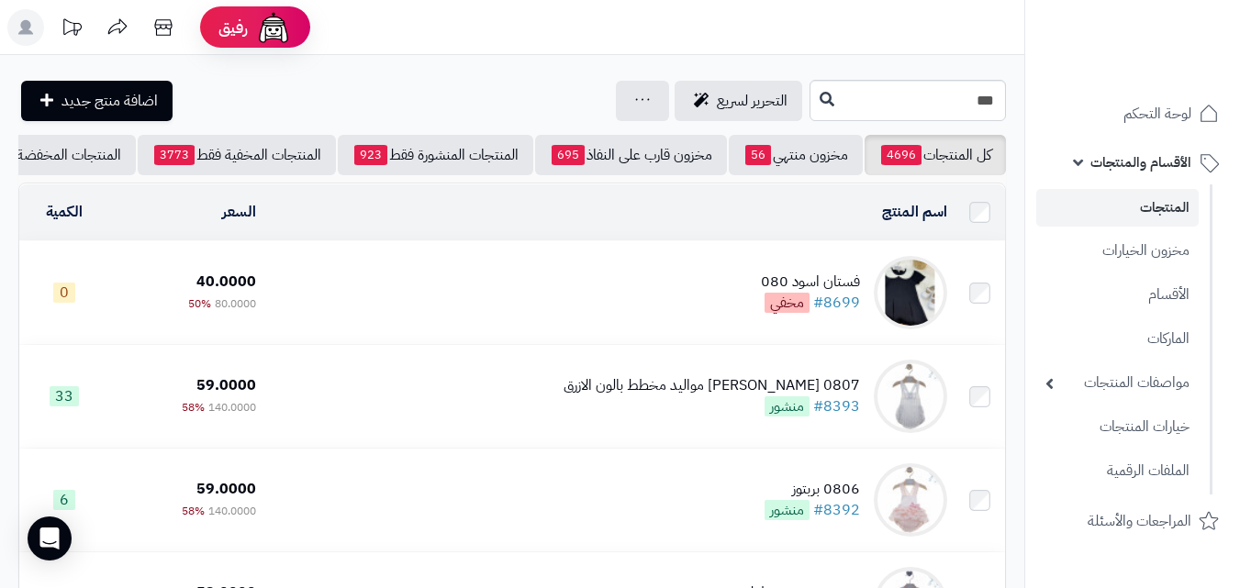
scroll to position [514, 0]
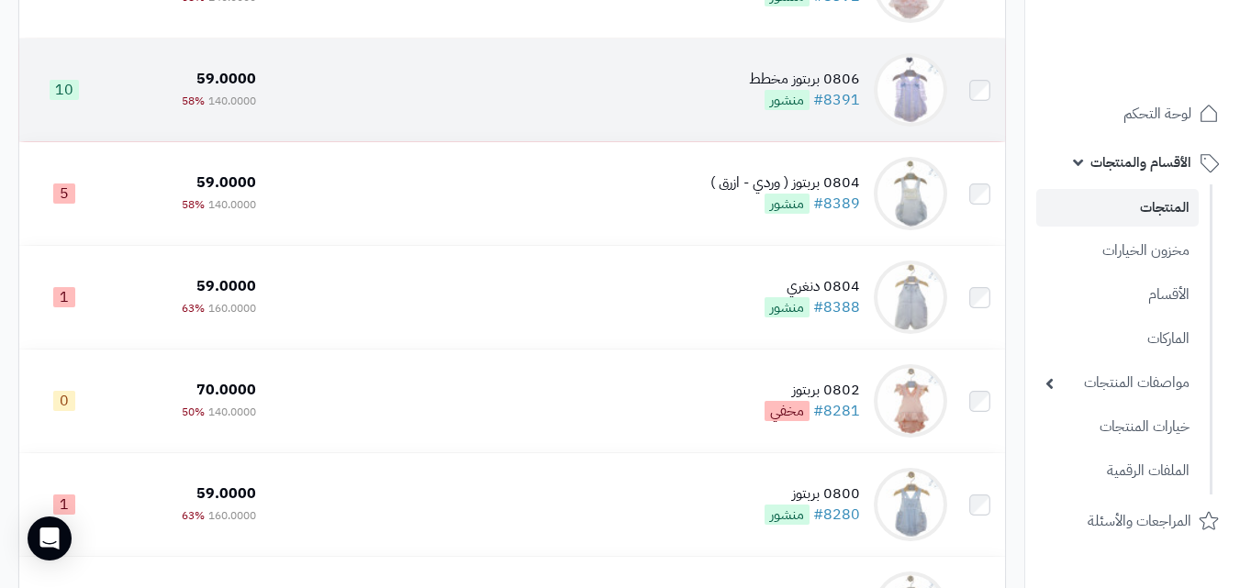
click at [711, 105] on td "0806 بربتوز مخطط #8391 منشور" at bounding box center [608, 90] width 691 height 103
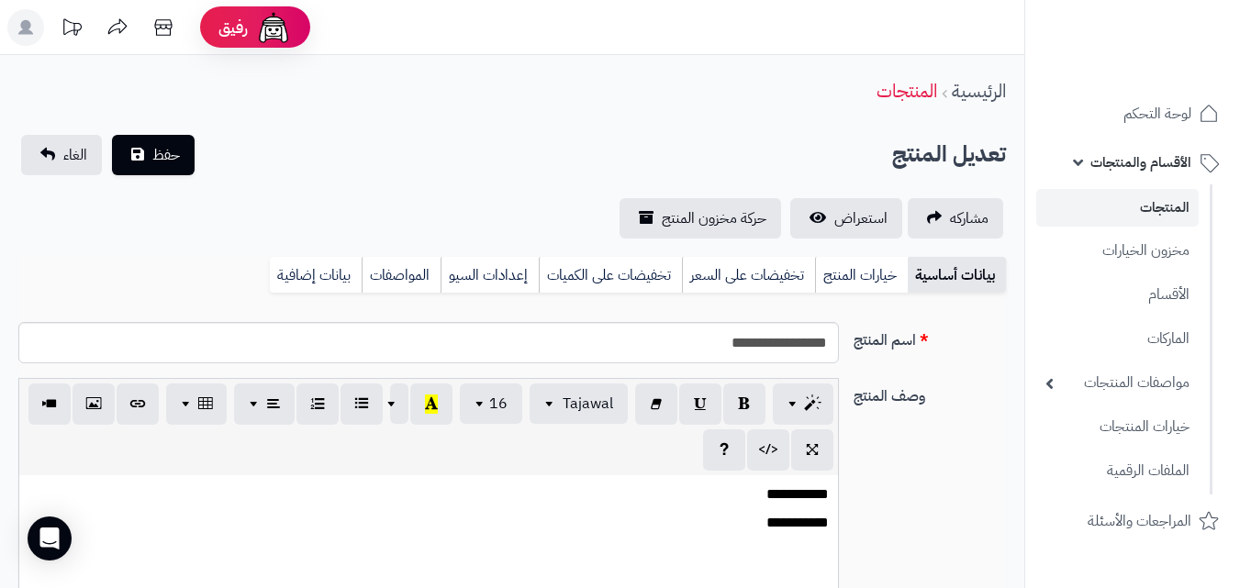
scroll to position [266, 0]
click at [872, 283] on link "خيارات المنتج" at bounding box center [861, 275] width 93 height 37
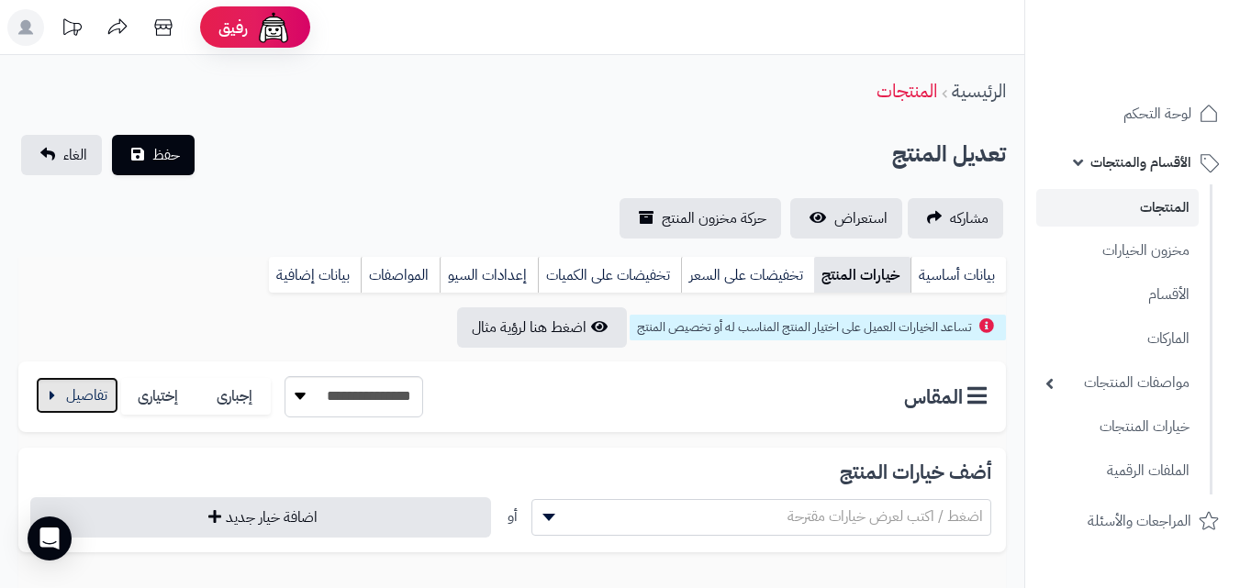
click at [103, 405] on button "button" at bounding box center [77, 395] width 83 height 37
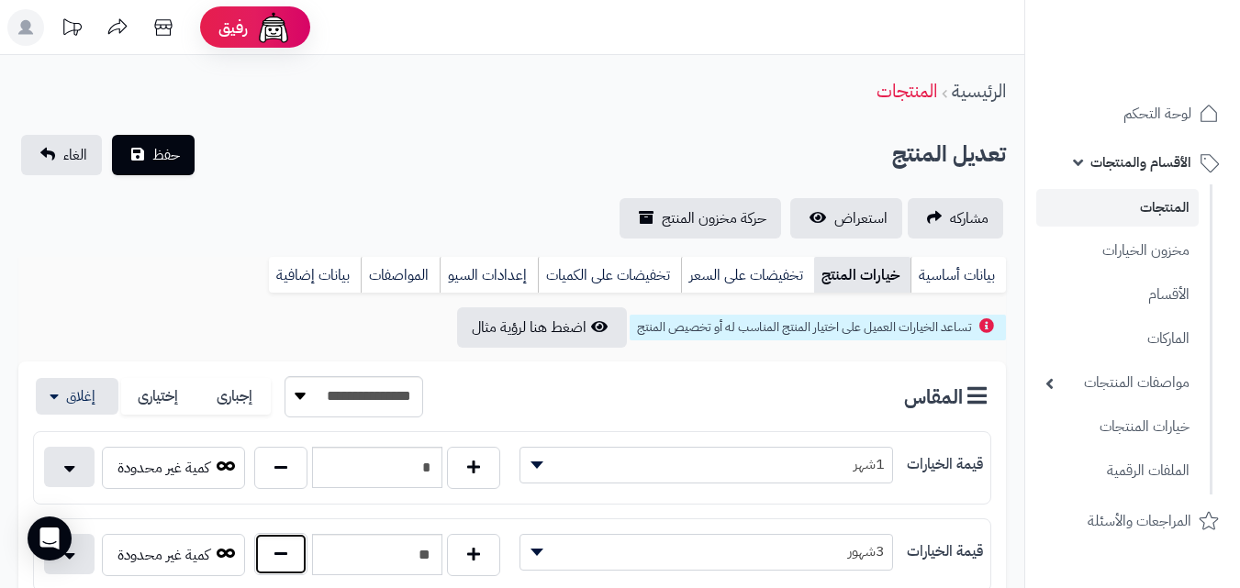
click at [296, 548] on button "button" at bounding box center [280, 554] width 53 height 42
type input "*"
click at [168, 164] on span "حفظ" at bounding box center [166, 154] width 28 height 22
